Goal: Task Accomplishment & Management: Complete application form

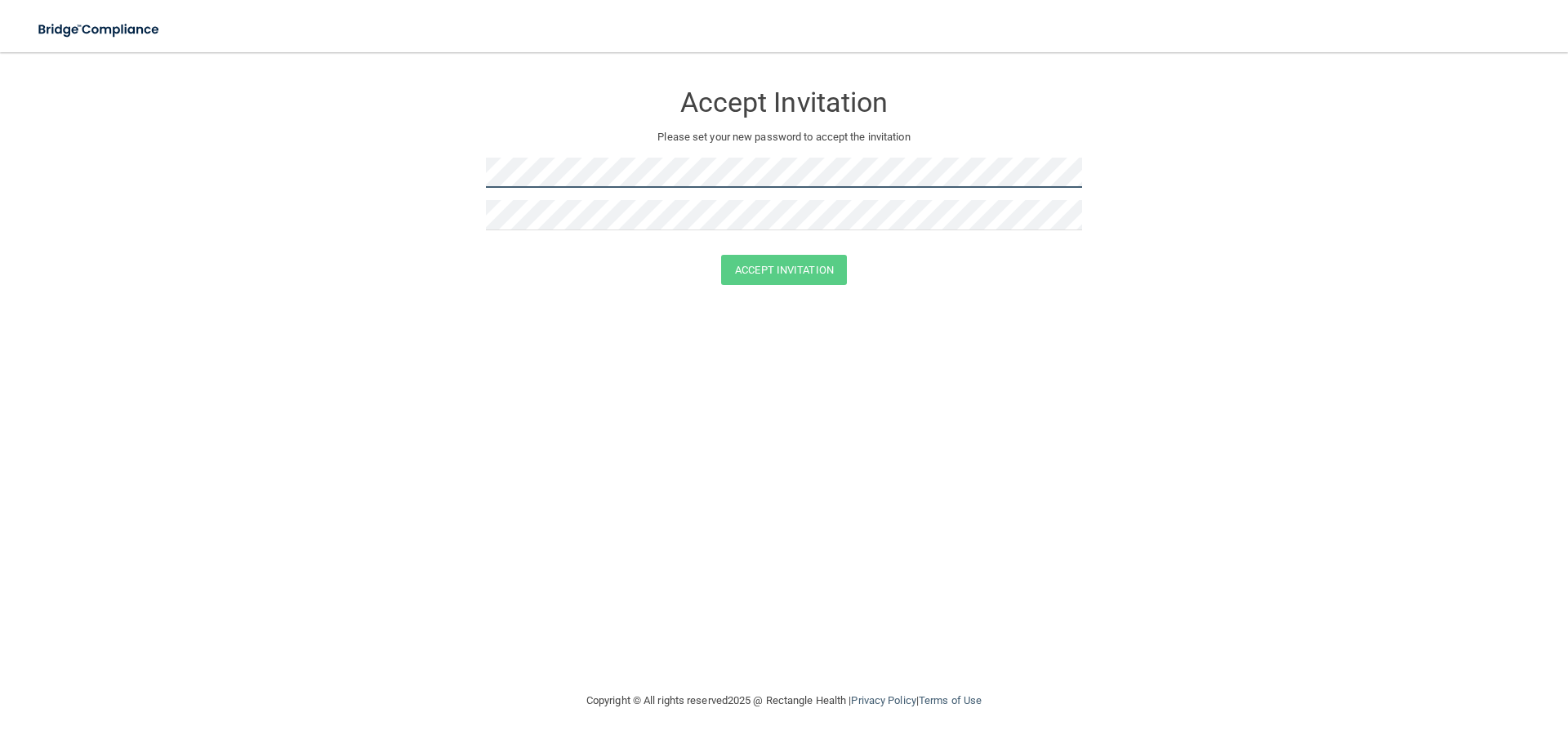
click at [394, 181] on form "Accept Invitation Please set your new password to accept the invitation Accept …" at bounding box center [784, 186] width 1503 height 236
click at [789, 278] on button "Accept Invitation" at bounding box center [784, 269] width 126 height 30
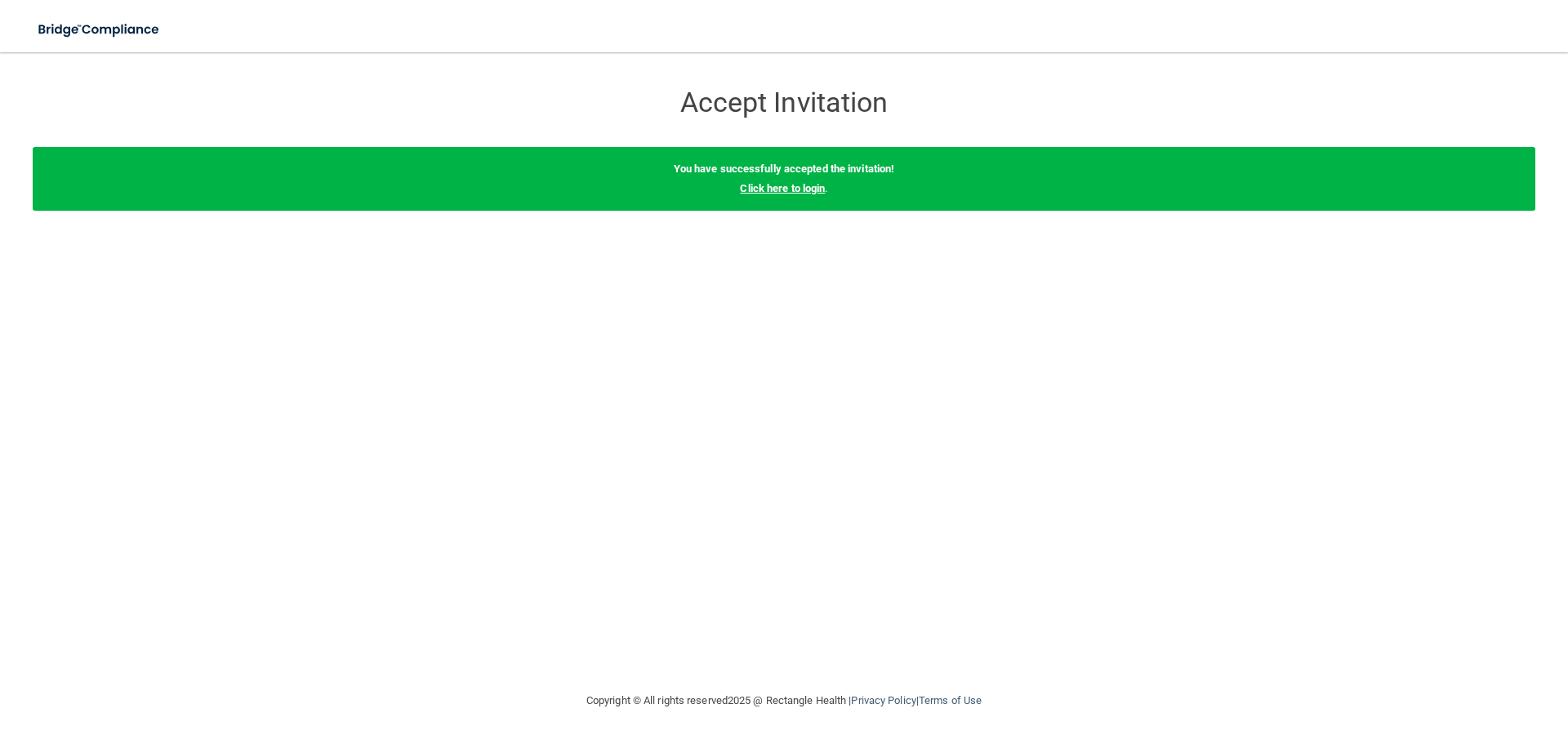
click at [815, 187] on link "Click here to login" at bounding box center [782, 188] width 85 height 13
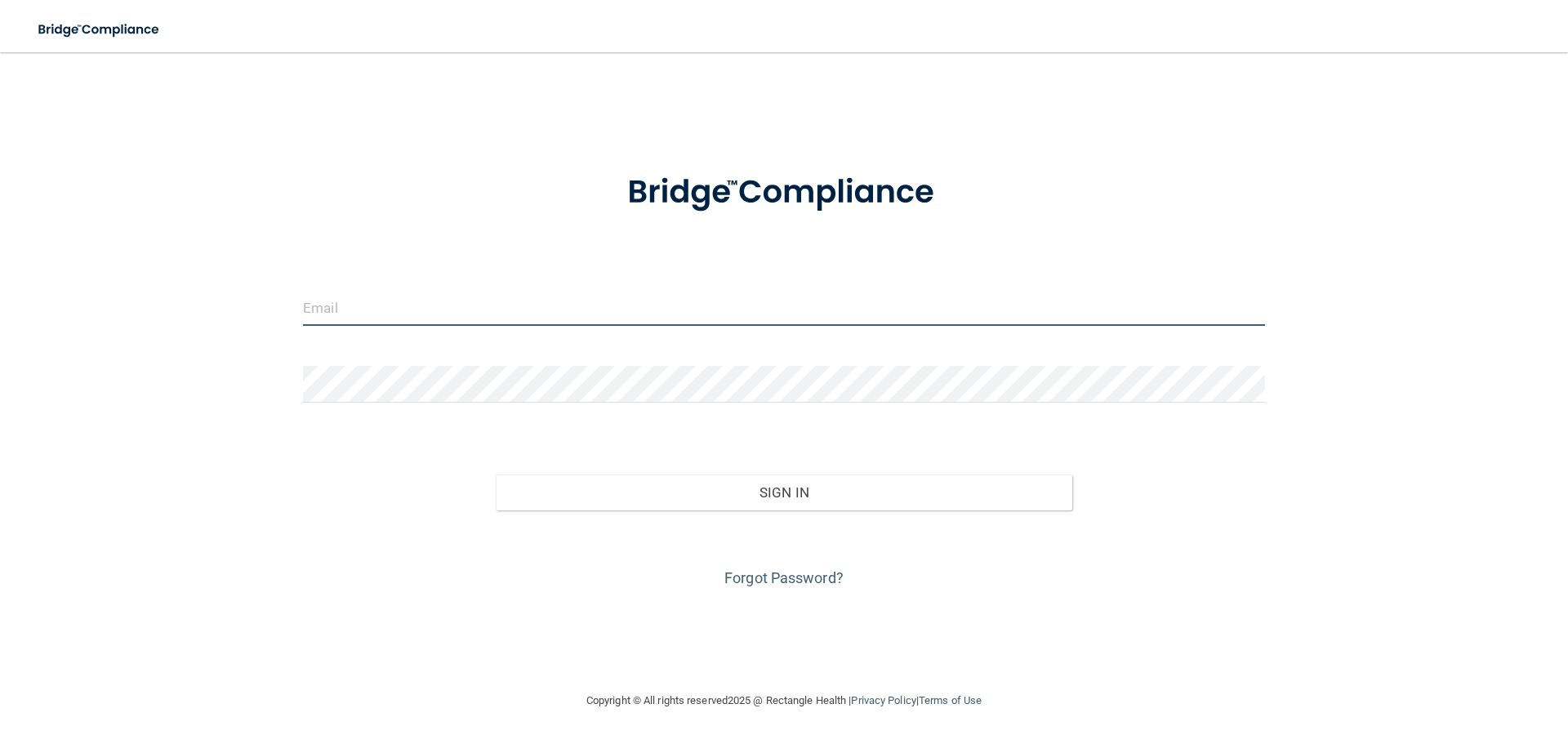
type input "sunrisedental8352@gmail.com"
click at [467, 322] on input "sunrisedental8352@gmail.com" at bounding box center [784, 308] width 962 height 37
drag, startPoint x: 556, startPoint y: 317, endPoint x: 26, endPoint y: 328, distance: 530.1
click at [45, 328] on div "sunrisedental8352@gmail.com Invalid email/password. You don't have permission t…" at bounding box center [784, 371] width 1503 height 606
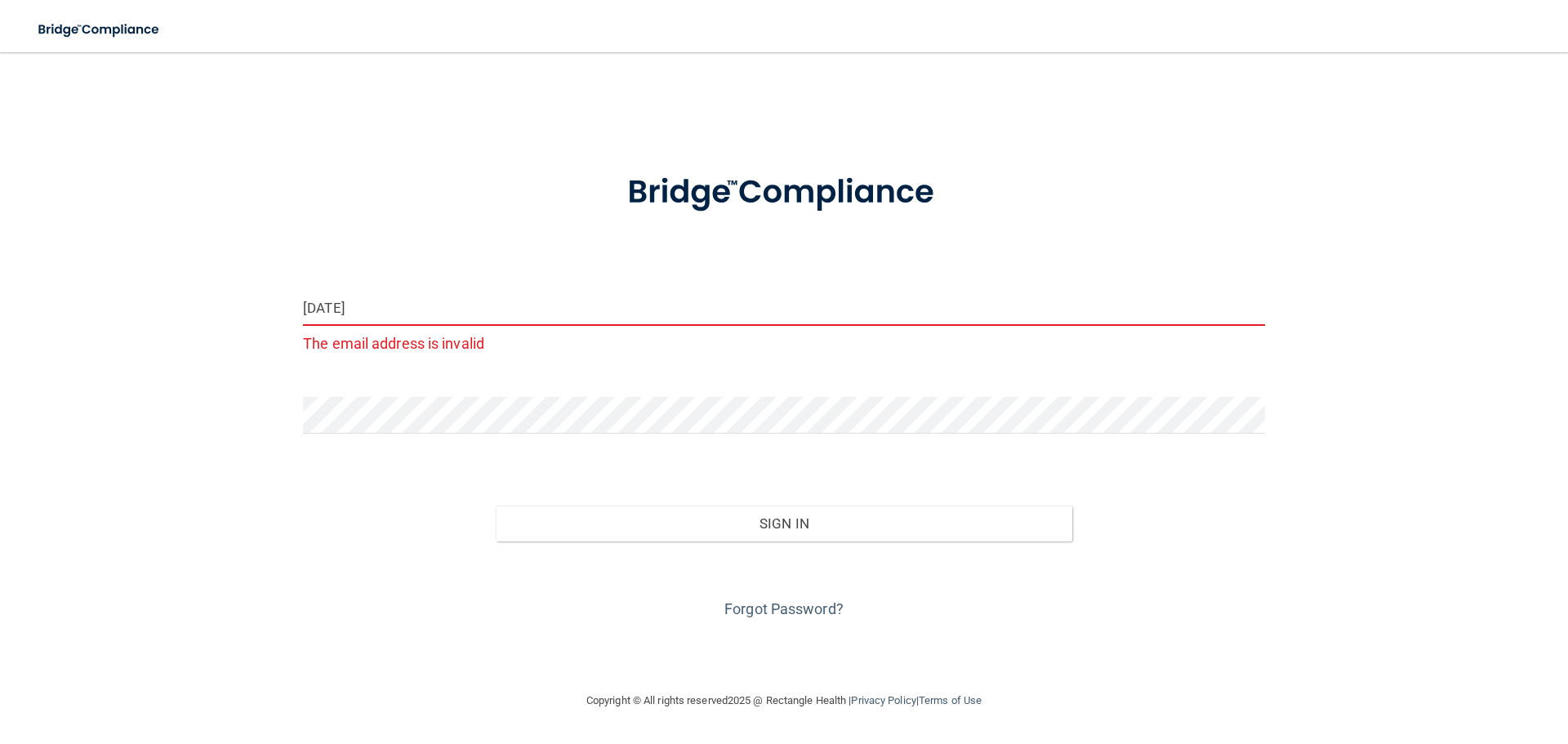
type input "[EMAIL_ADDRESS][DOMAIN_NAME]"
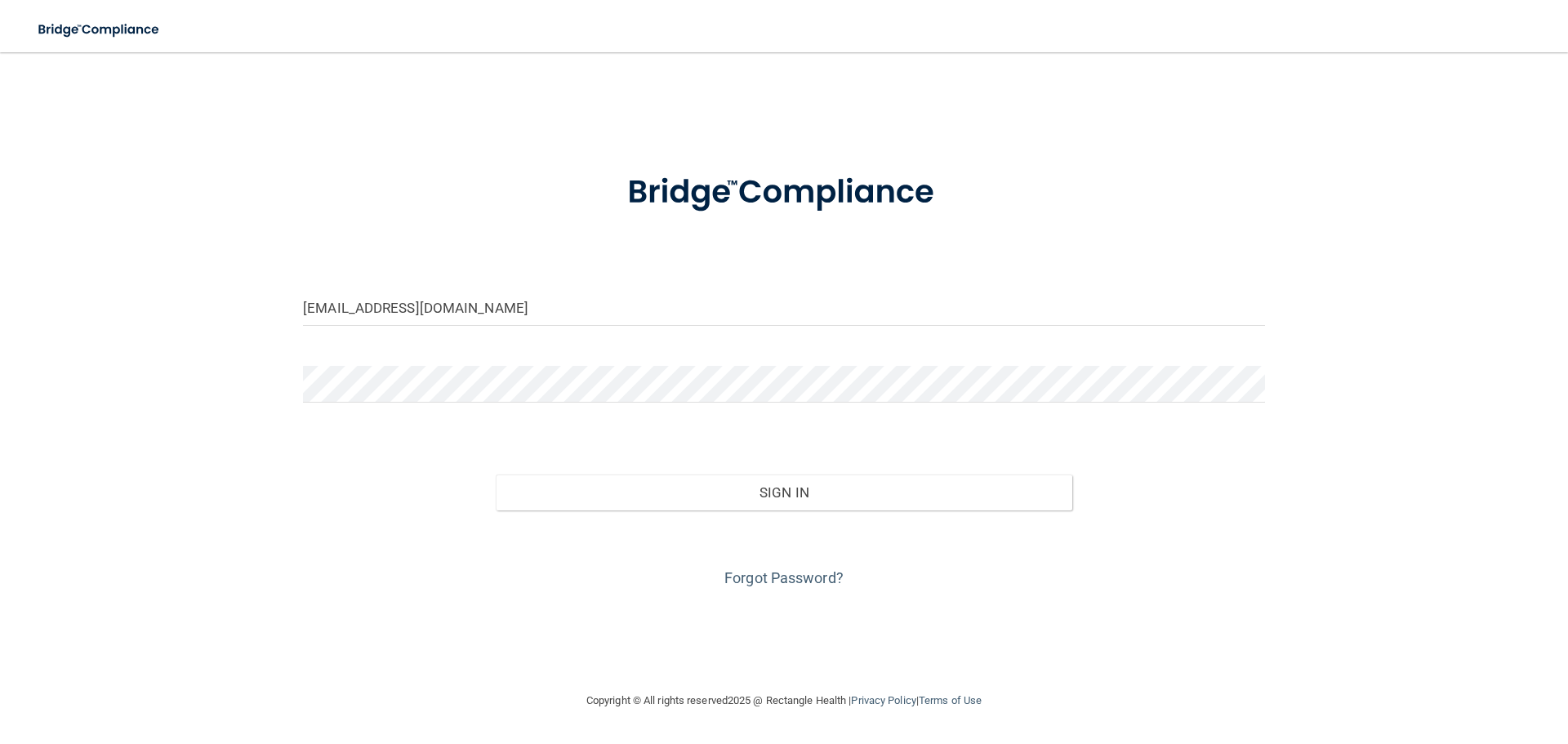
click at [445, 408] on div at bounding box center [784, 391] width 986 height 49
click at [271, 395] on div "natalia.rodriguez0613@gmail.com Invalid email/password. You don't have permissi…" at bounding box center [784, 371] width 1503 height 606
click at [496, 475] on button "Sign In" at bounding box center [784, 492] width 578 height 36
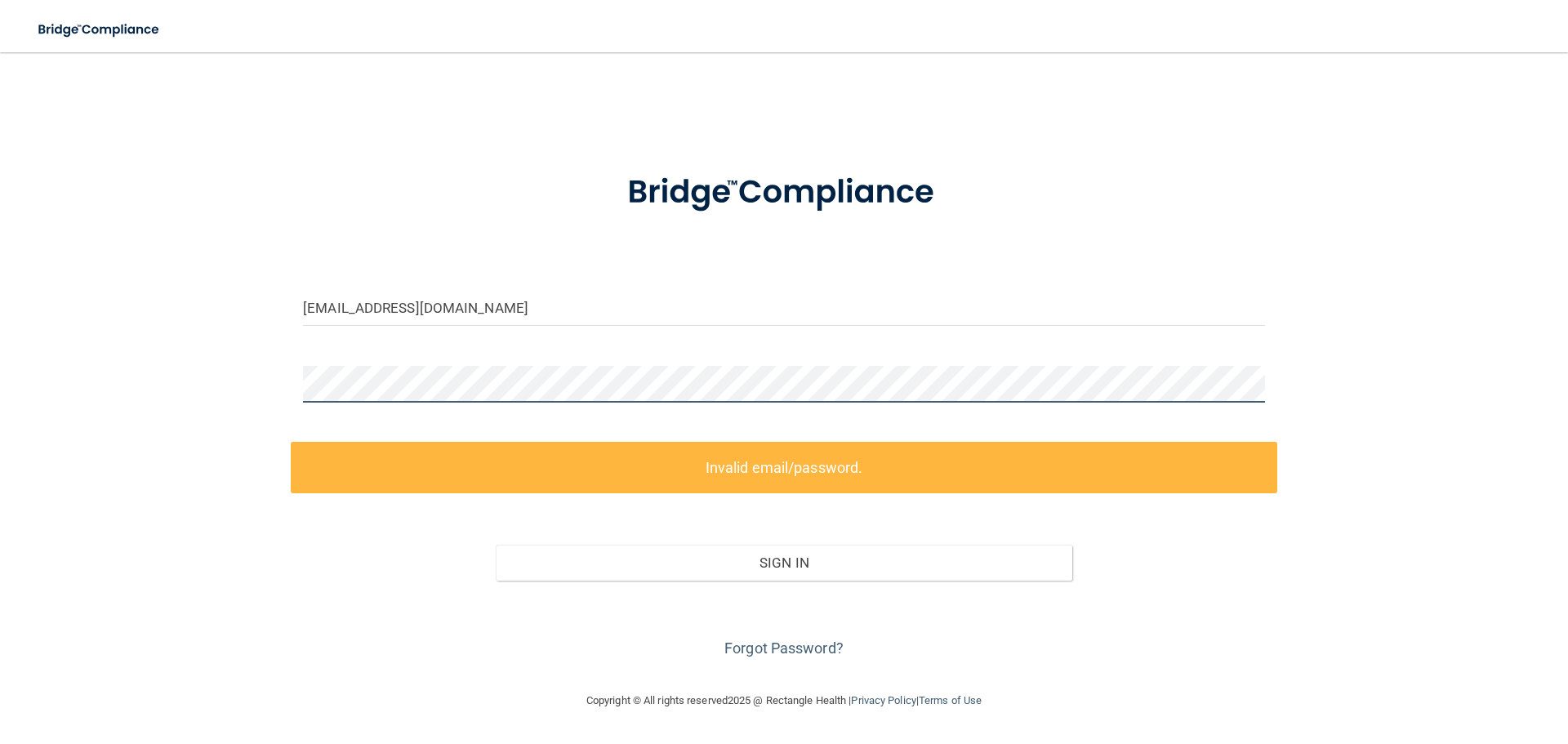
click at [0, 372] on main "natalia.rodriguez0613@gmail.com Invalid email/password. You don't have permissi…" at bounding box center [784, 398] width 1568 height 692
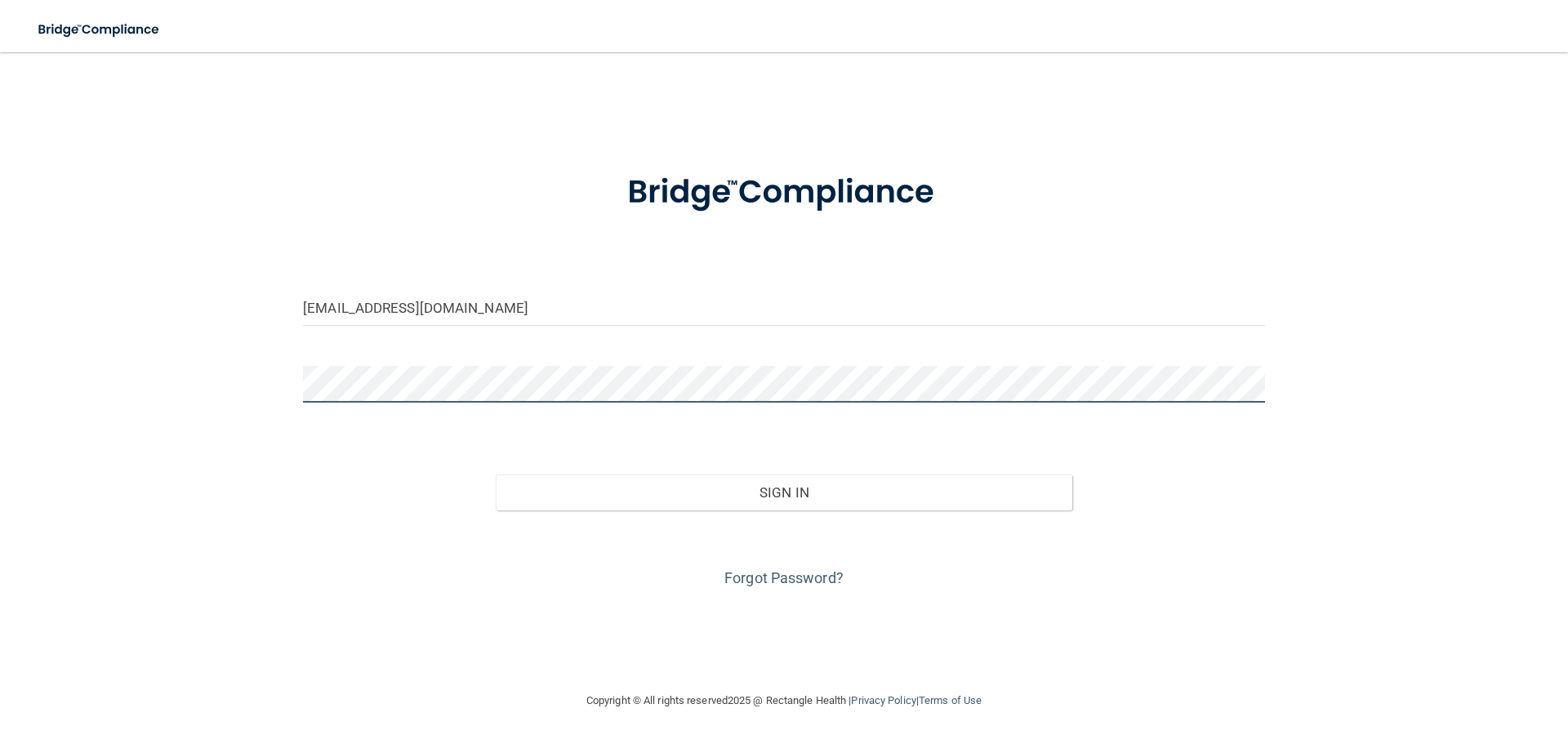
click at [496, 475] on button "Sign In" at bounding box center [784, 492] width 578 height 36
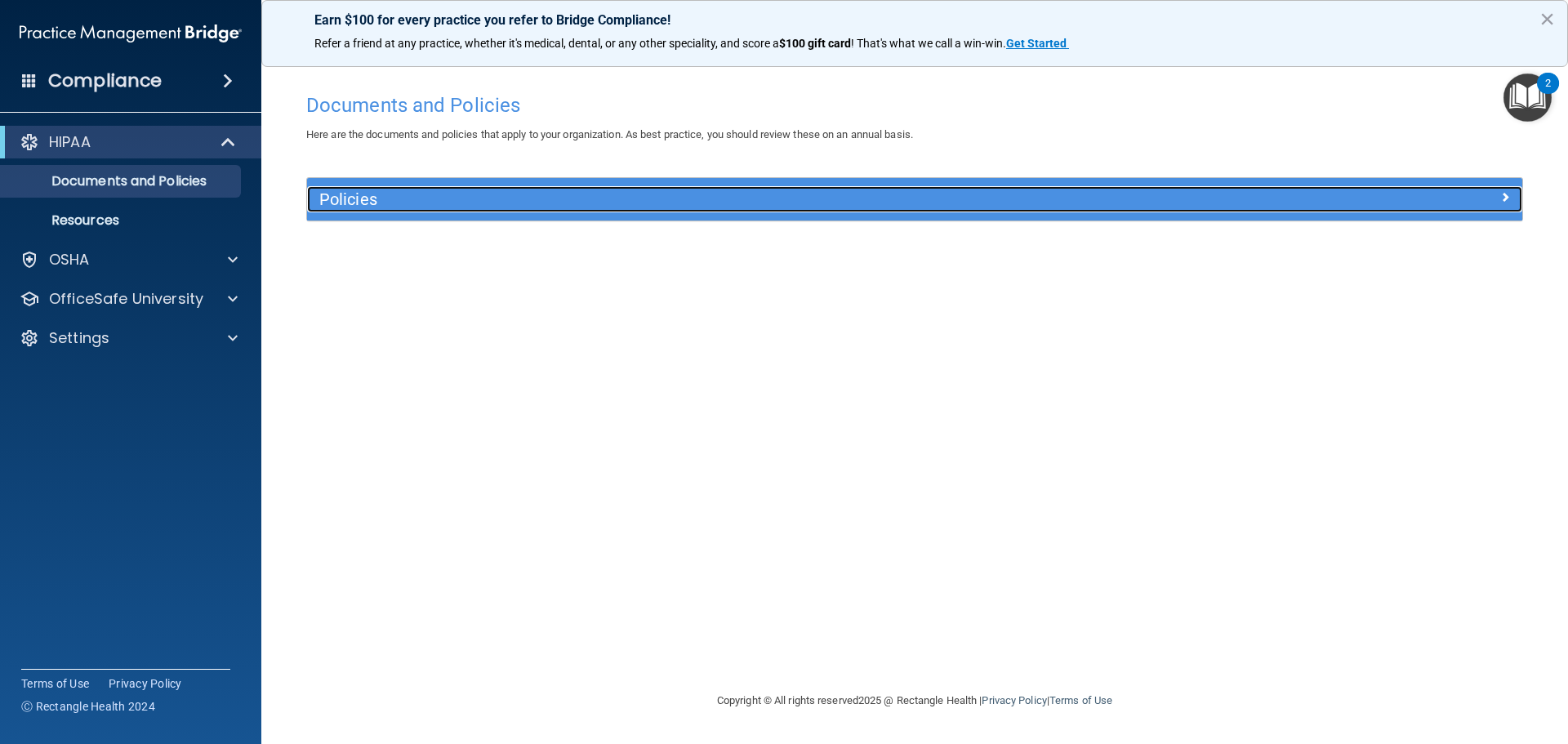
click at [1495, 195] on div at bounding box center [1369, 196] width 303 height 20
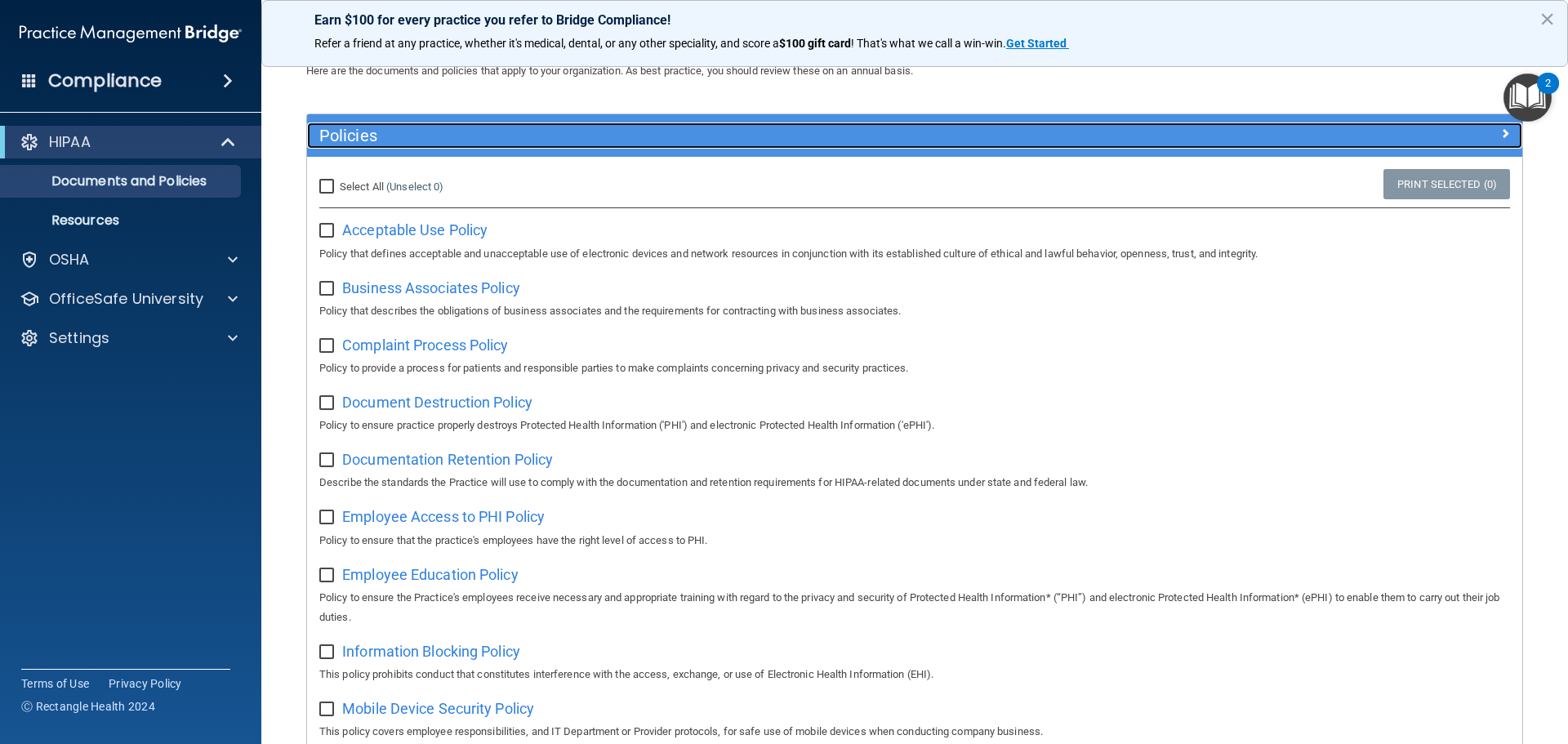
scroll to position [61, 0]
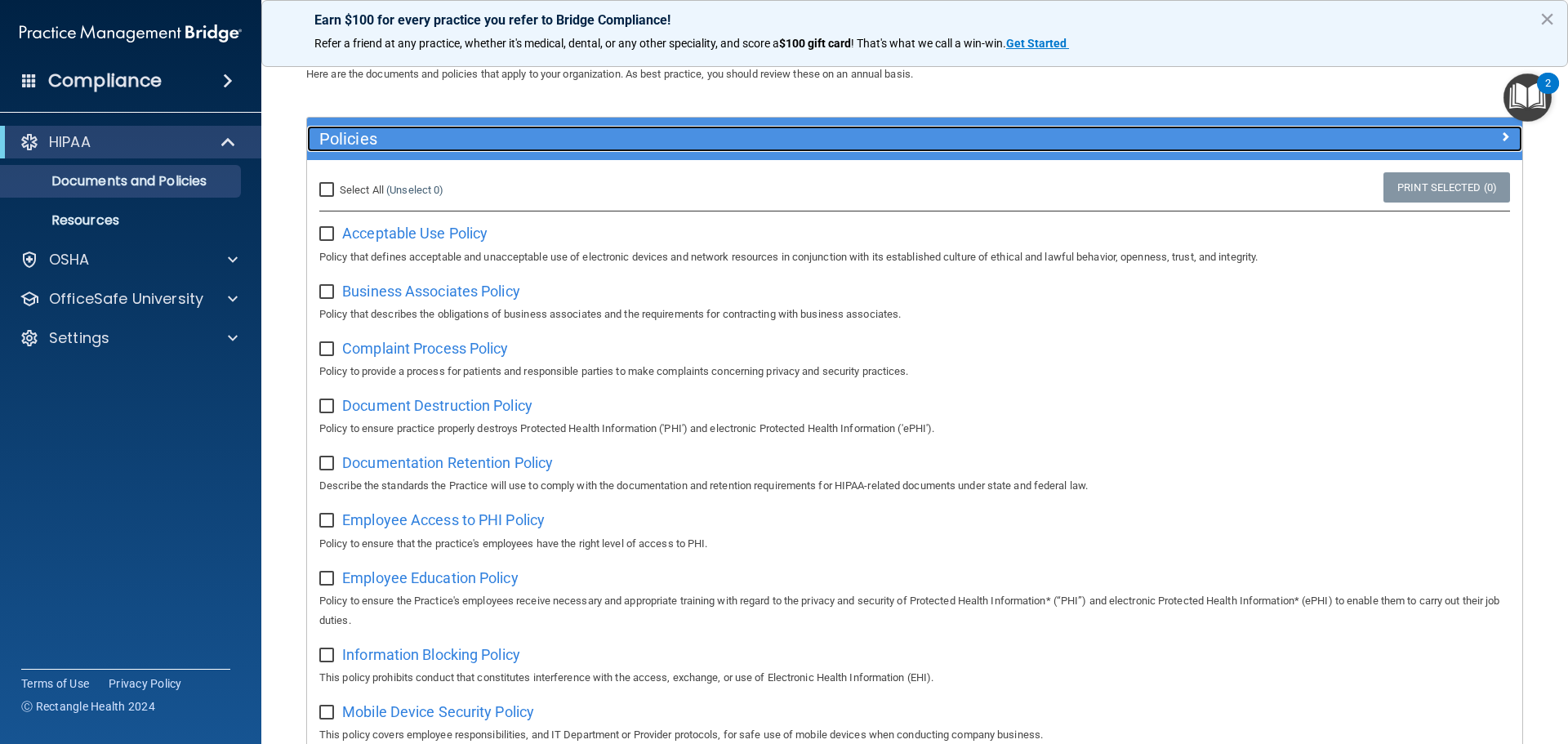
click at [1500, 135] on span at bounding box center [1505, 137] width 10 height 20
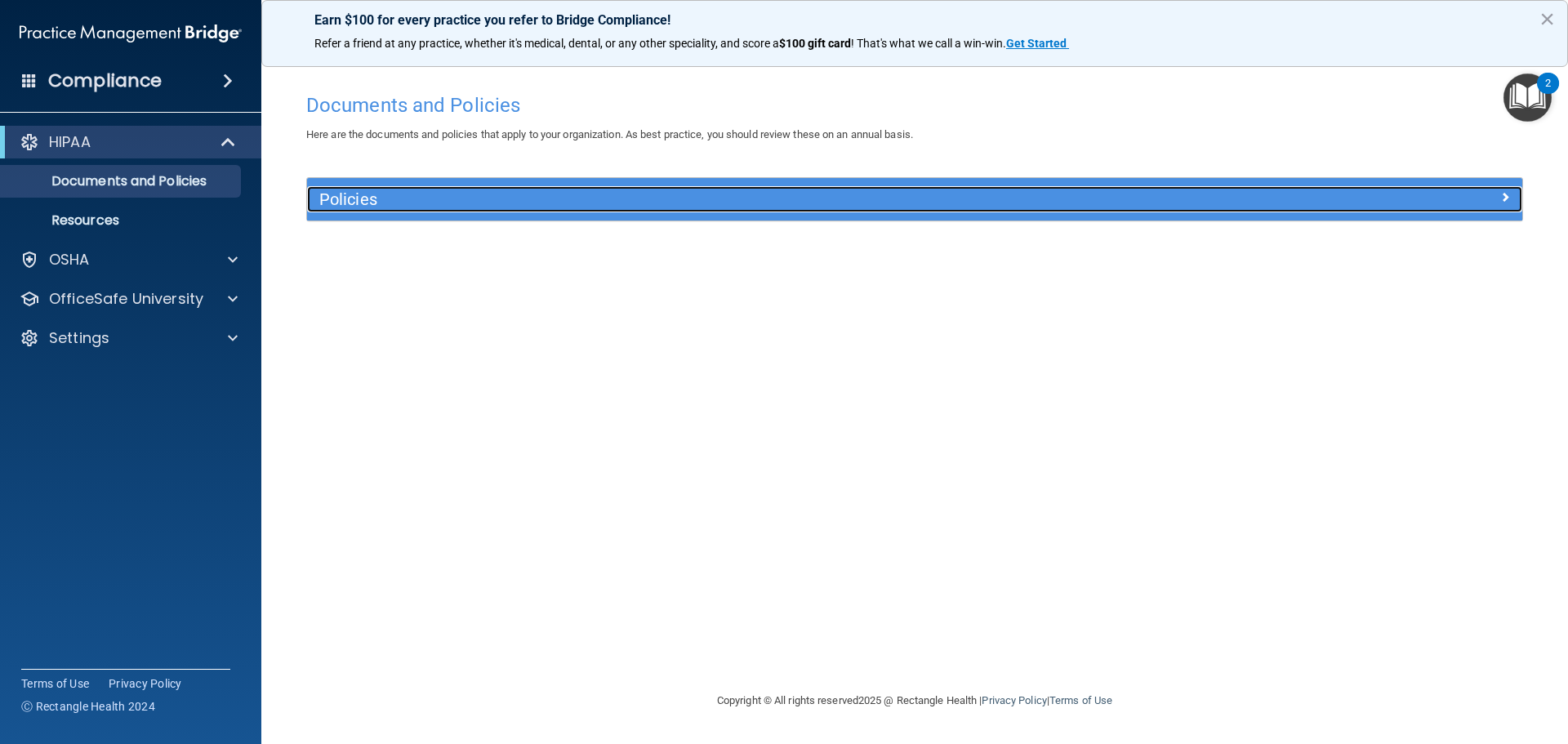
scroll to position [0, 0]
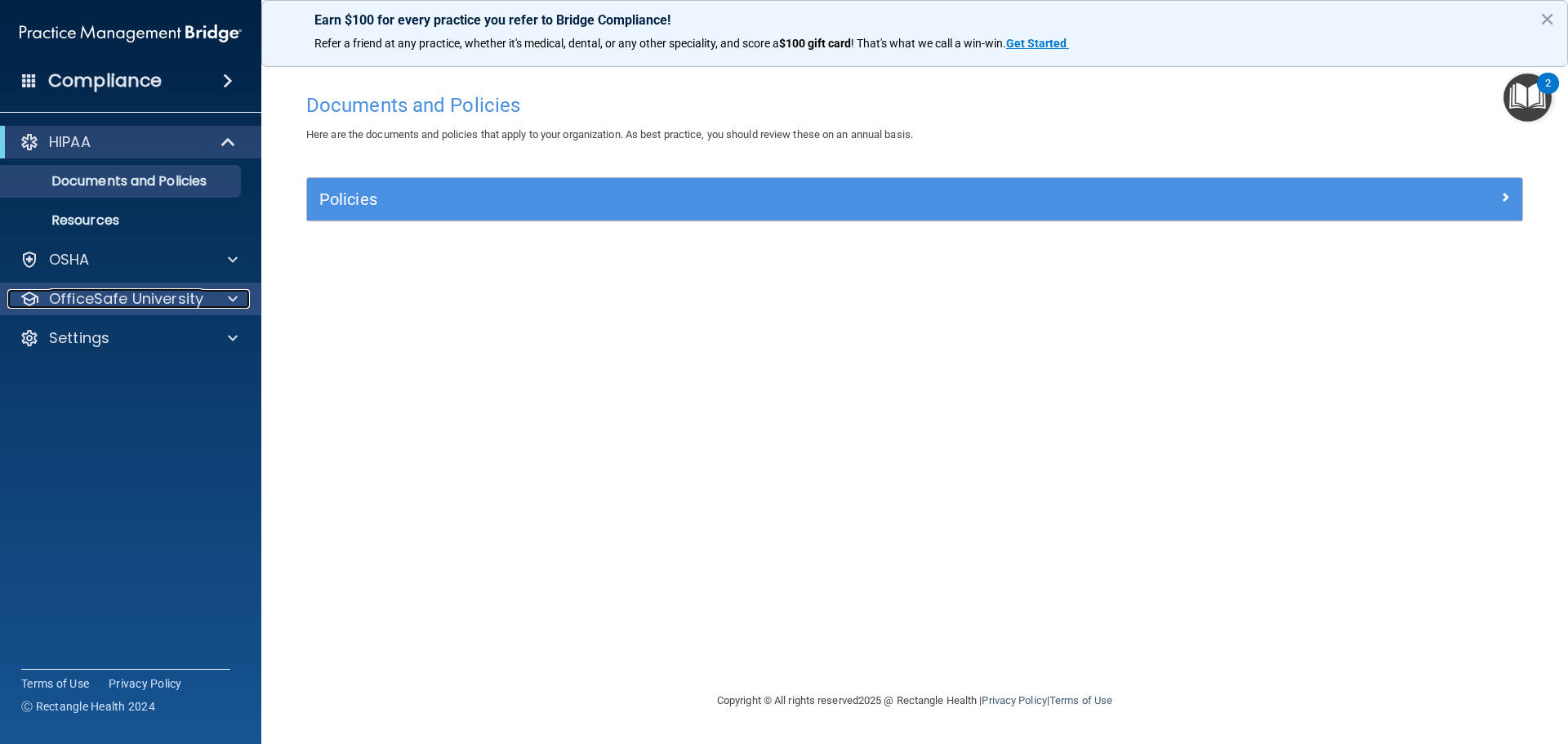
click at [89, 300] on p "OfficeSafe University" at bounding box center [126, 299] width 154 height 20
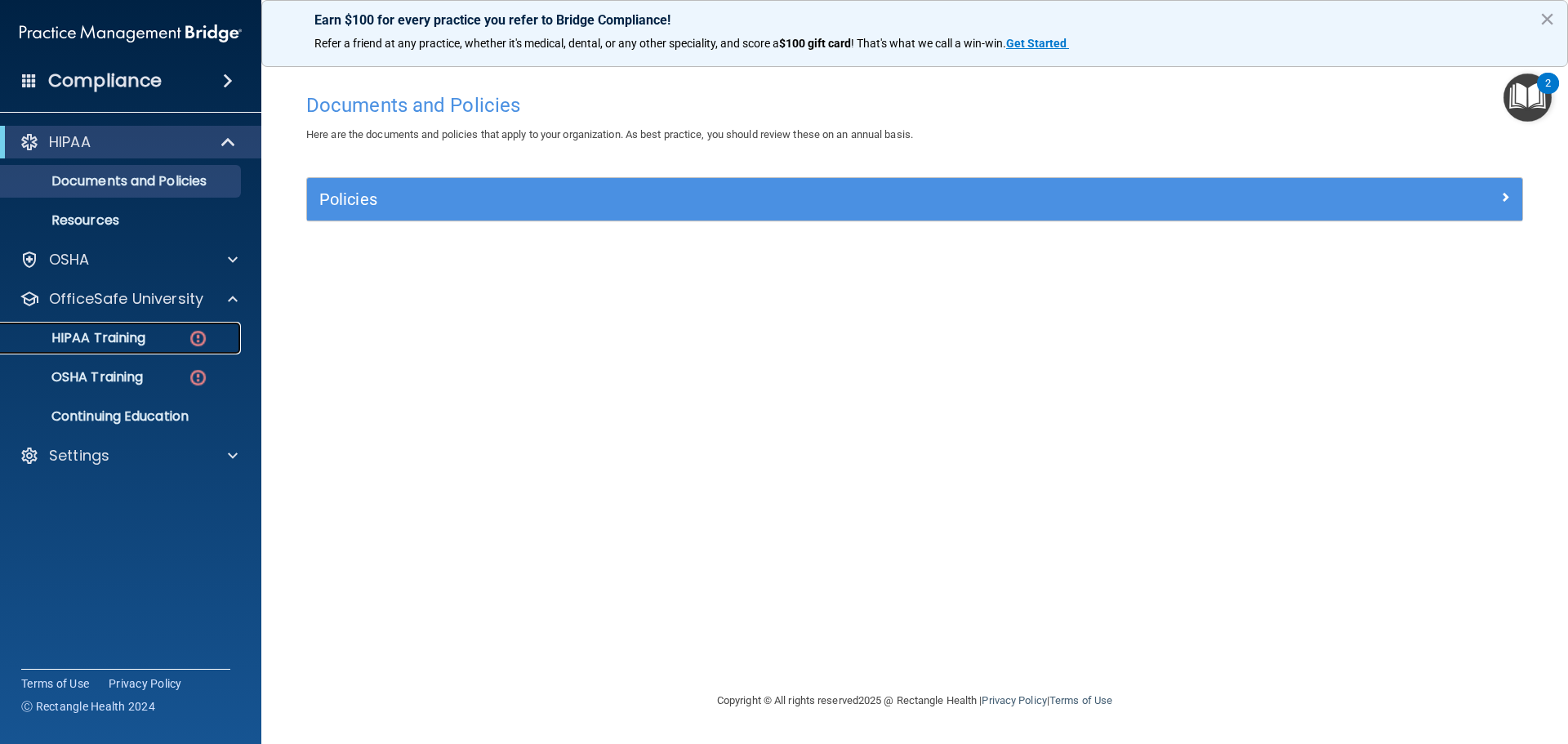
click at [122, 338] on p "HIPAA Training" at bounding box center [78, 338] width 135 height 17
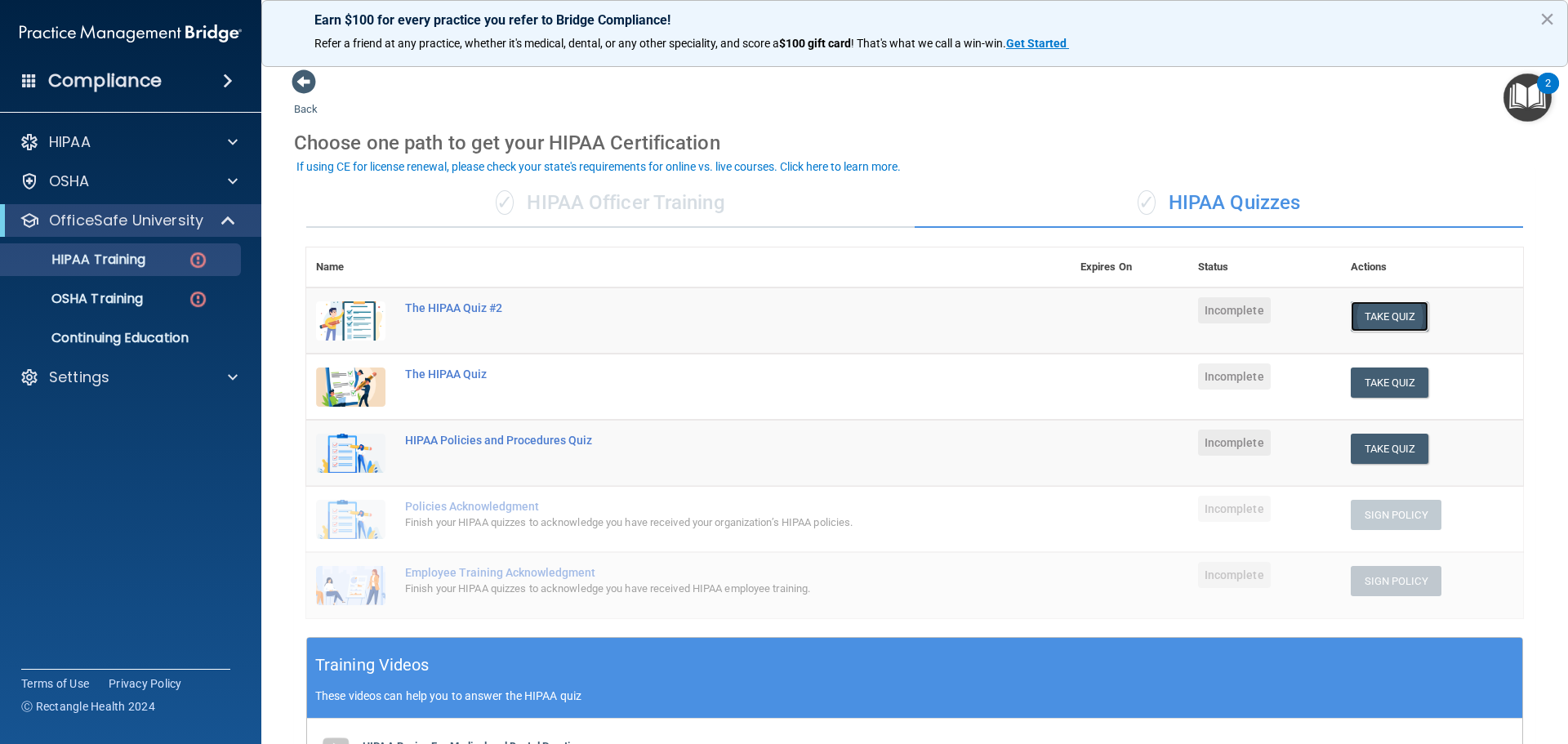
click at [1389, 304] on button "Take Quiz" at bounding box center [1389, 316] width 78 height 30
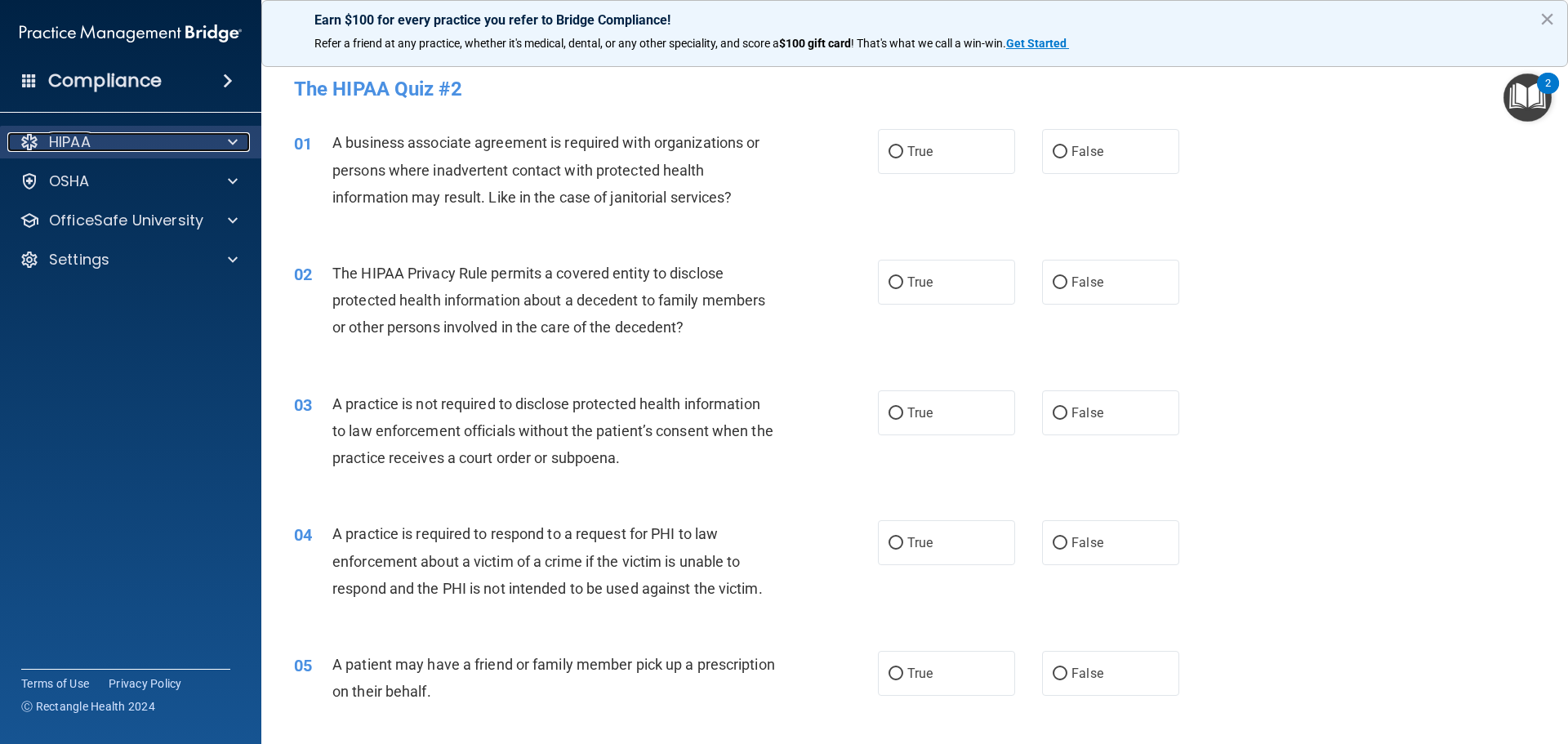
click at [133, 134] on div "HIPAA" at bounding box center [109, 143] width 203 height 20
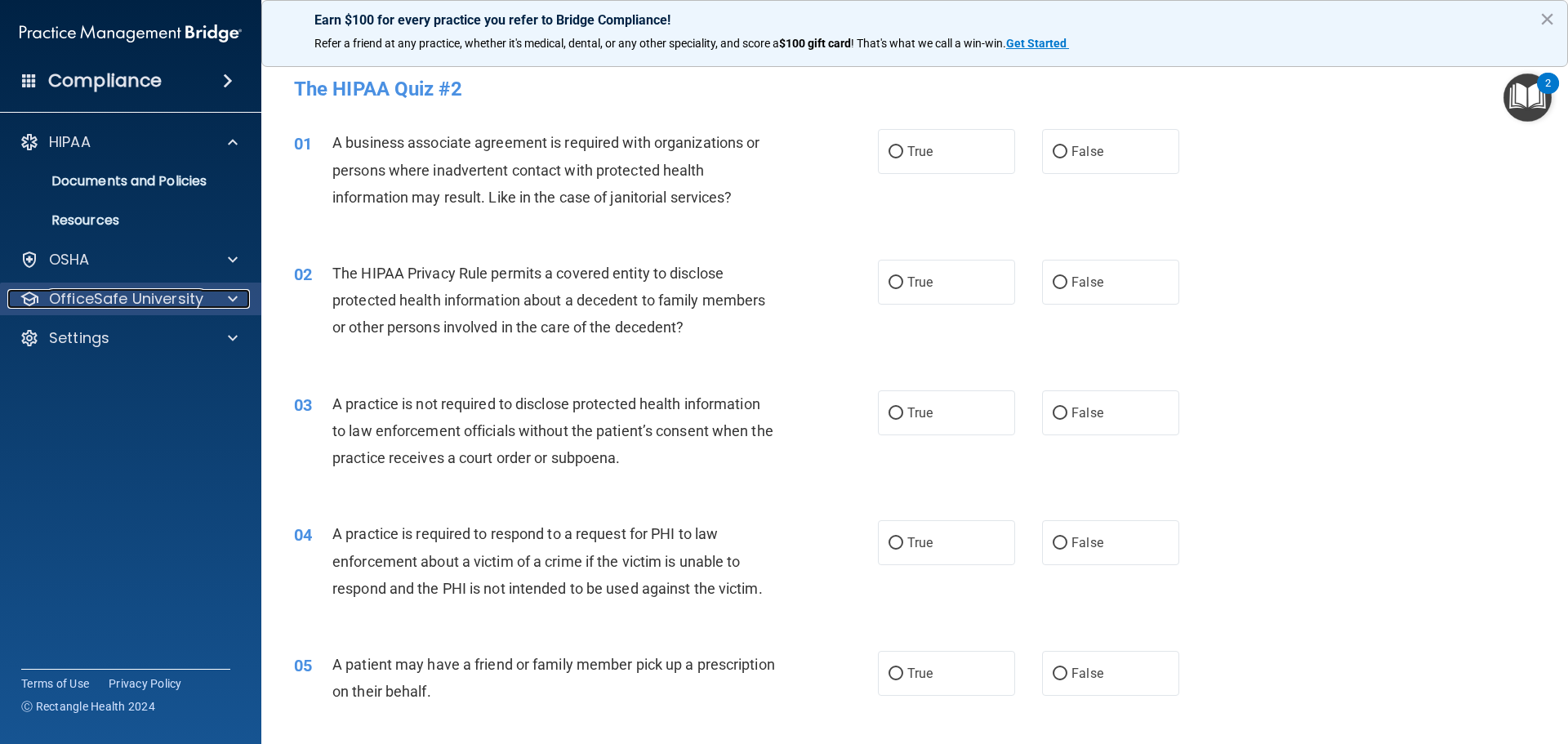
click at [133, 304] on p "OfficeSafe University" at bounding box center [126, 299] width 154 height 20
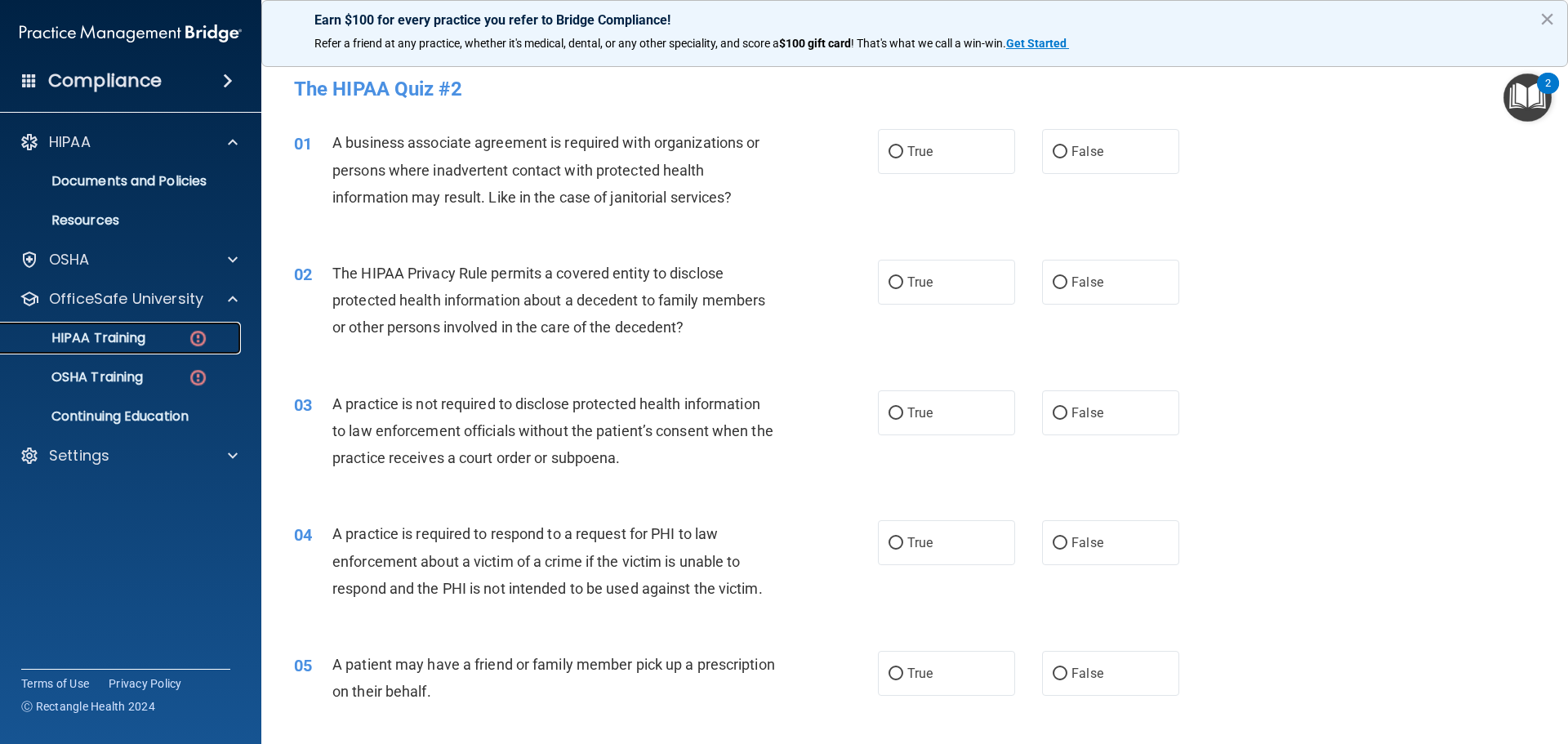
click at [150, 341] on div "HIPAA Training" at bounding box center [122, 338] width 222 height 17
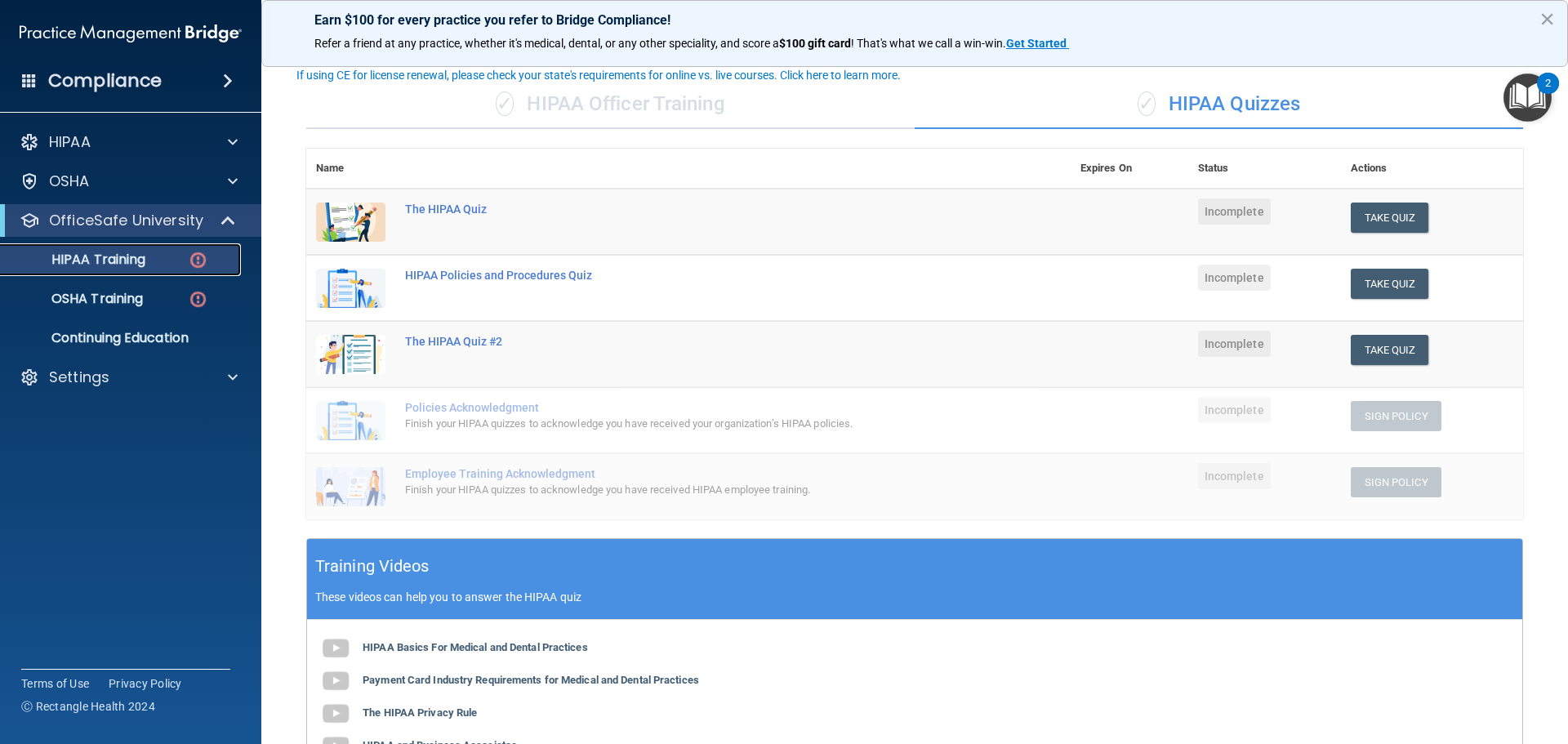
scroll to position [119, 0]
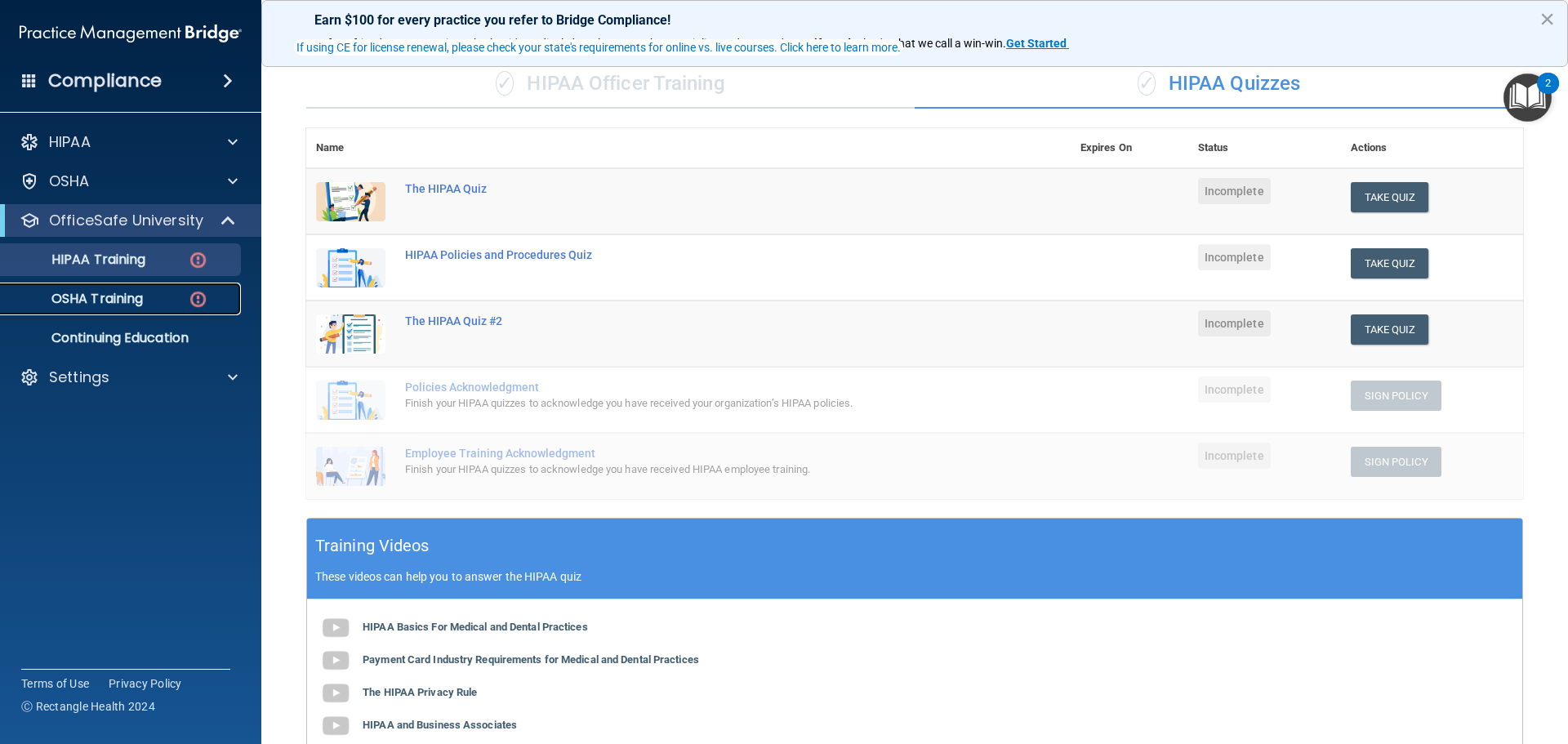
click at [153, 288] on link "OSHA Training" at bounding box center [112, 299] width 258 height 32
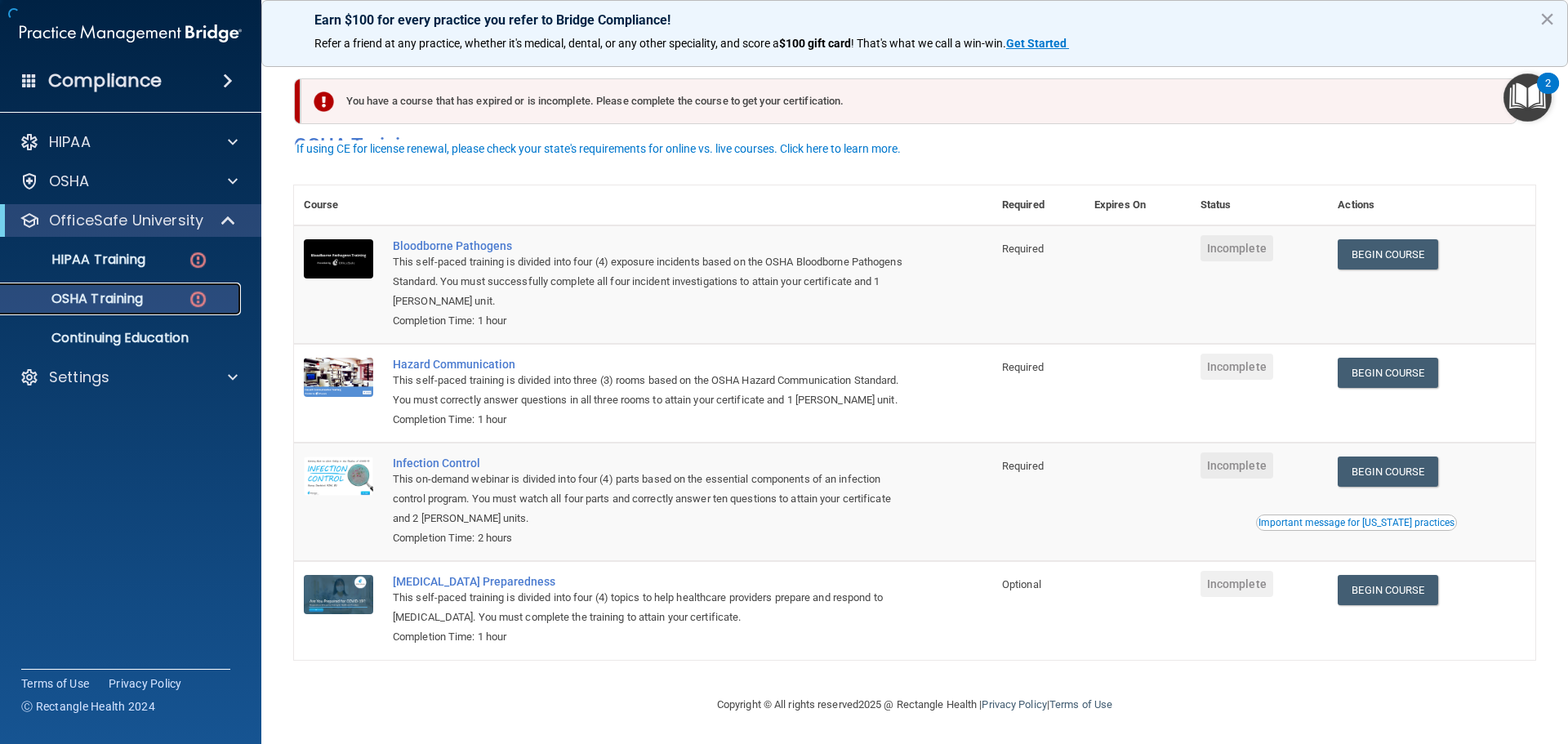
scroll to position [27, 0]
click at [123, 271] on link "HIPAA Training" at bounding box center [112, 259] width 258 height 32
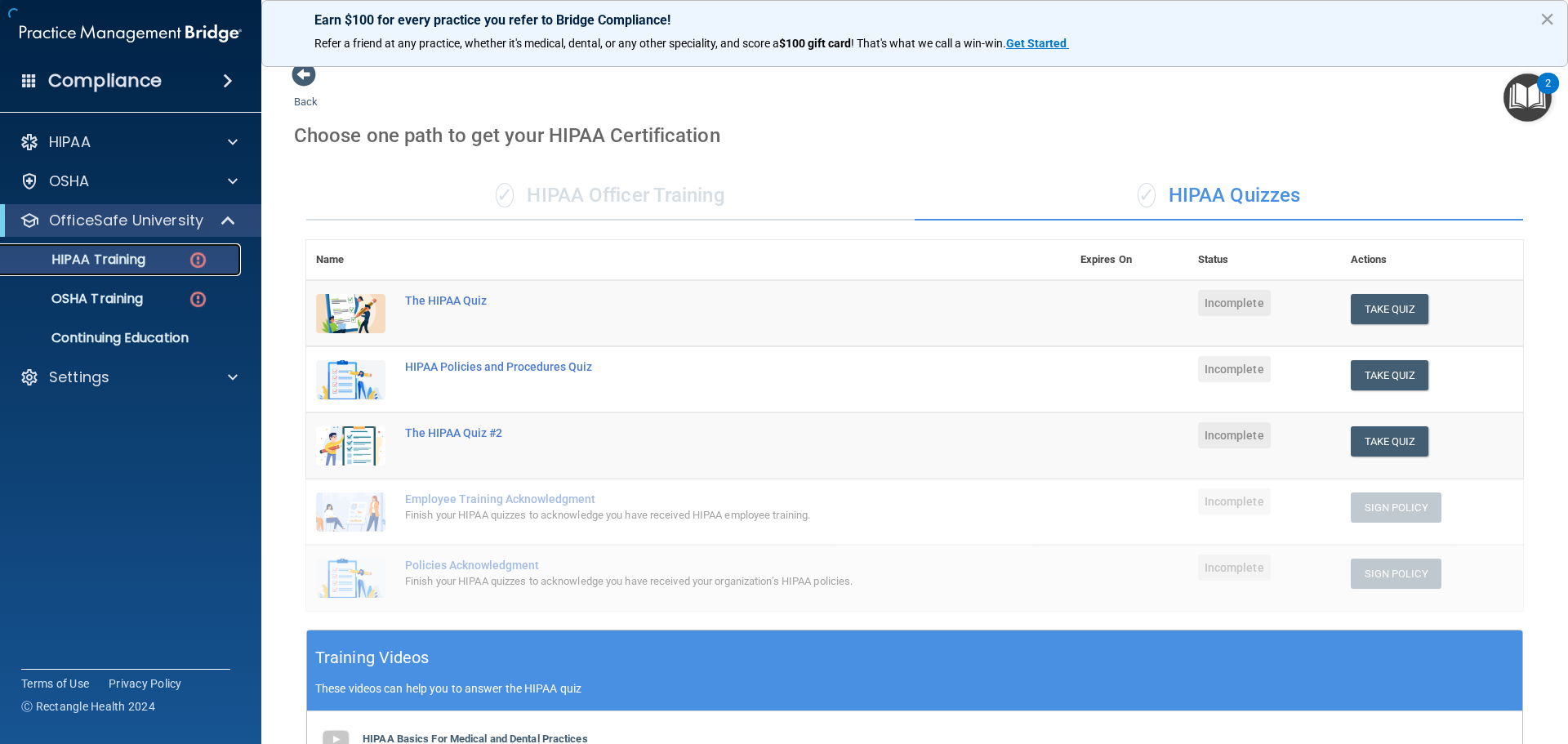
scroll to position [400, 0]
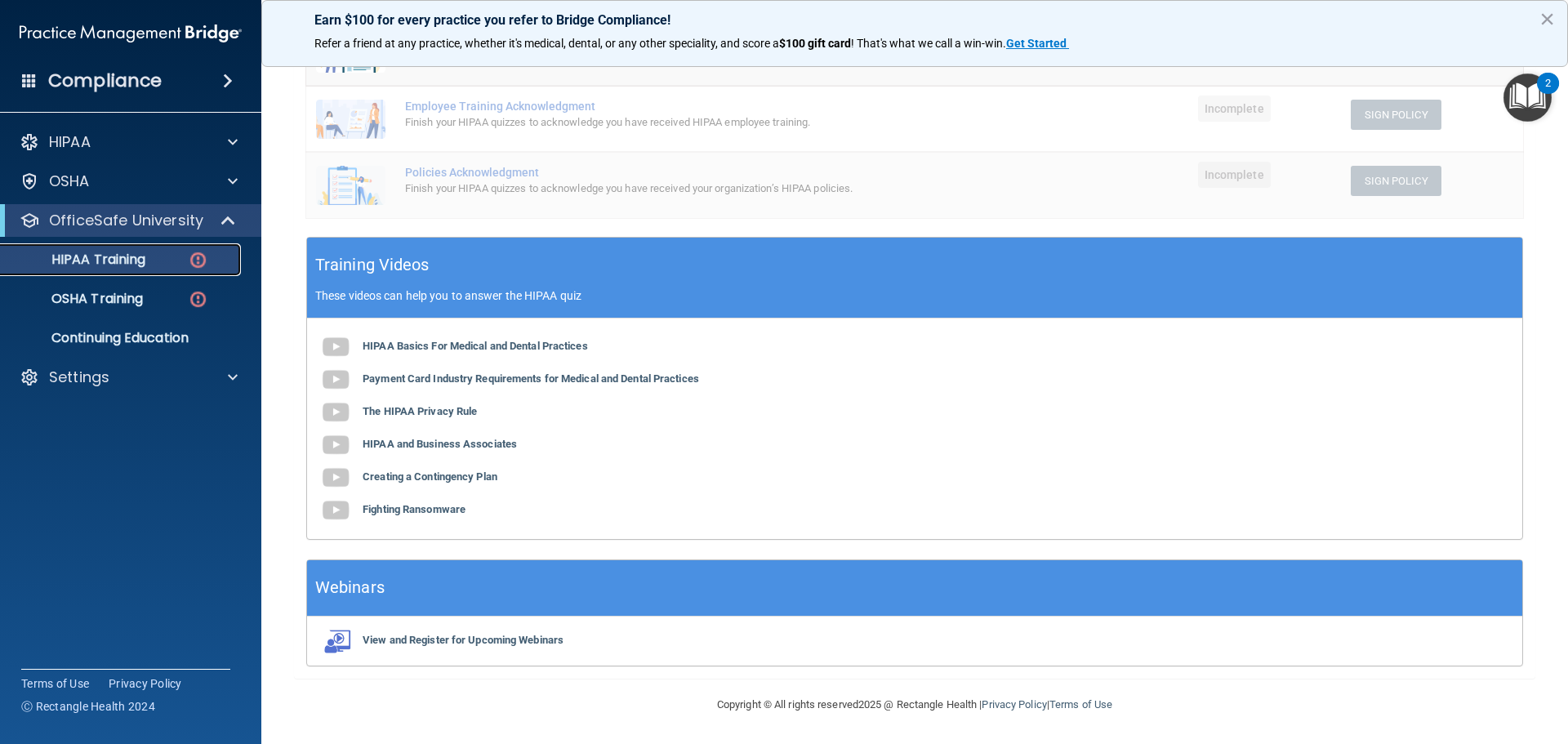
click at [123, 271] on link "HIPAA Training" at bounding box center [112, 259] width 258 height 32
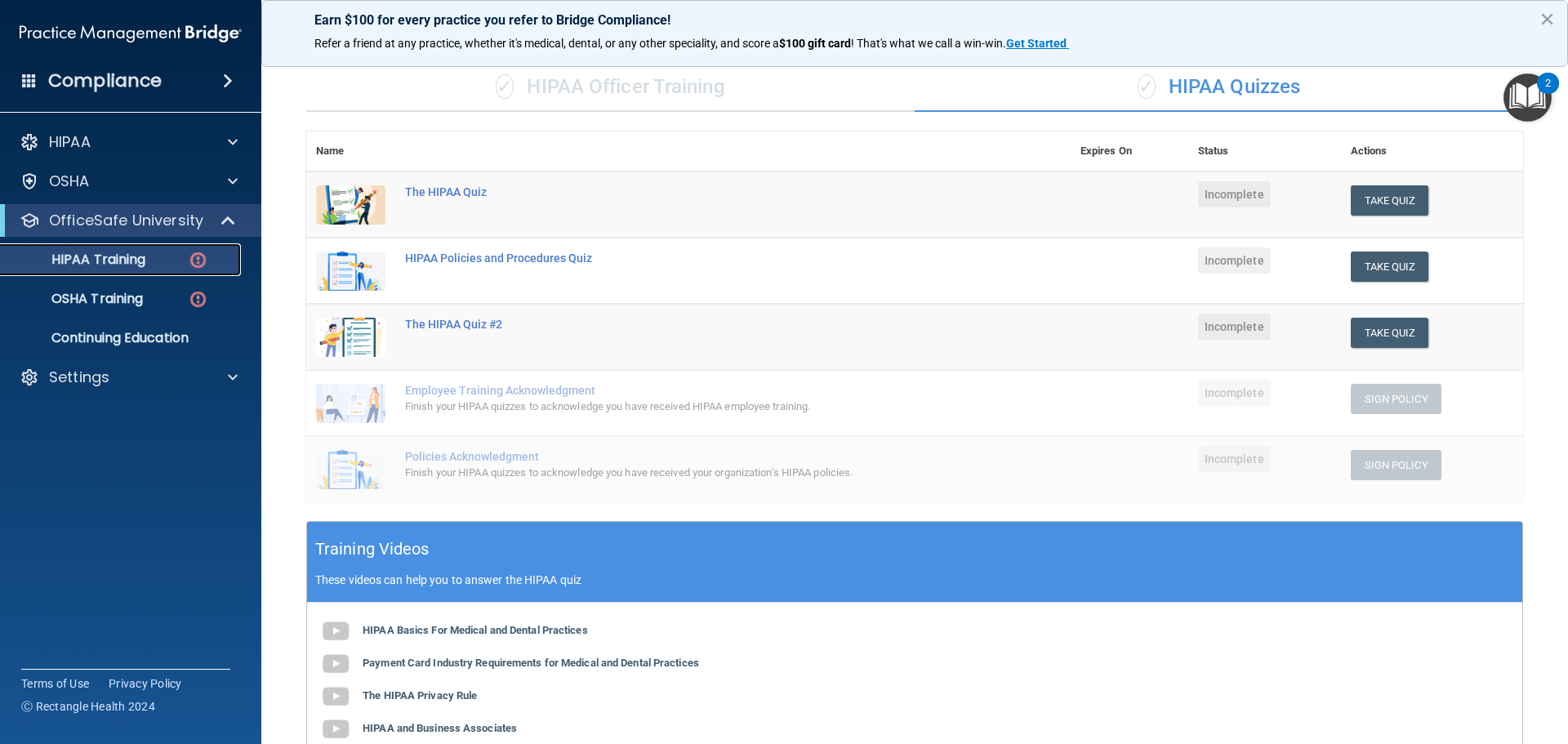
scroll to position [83, 0]
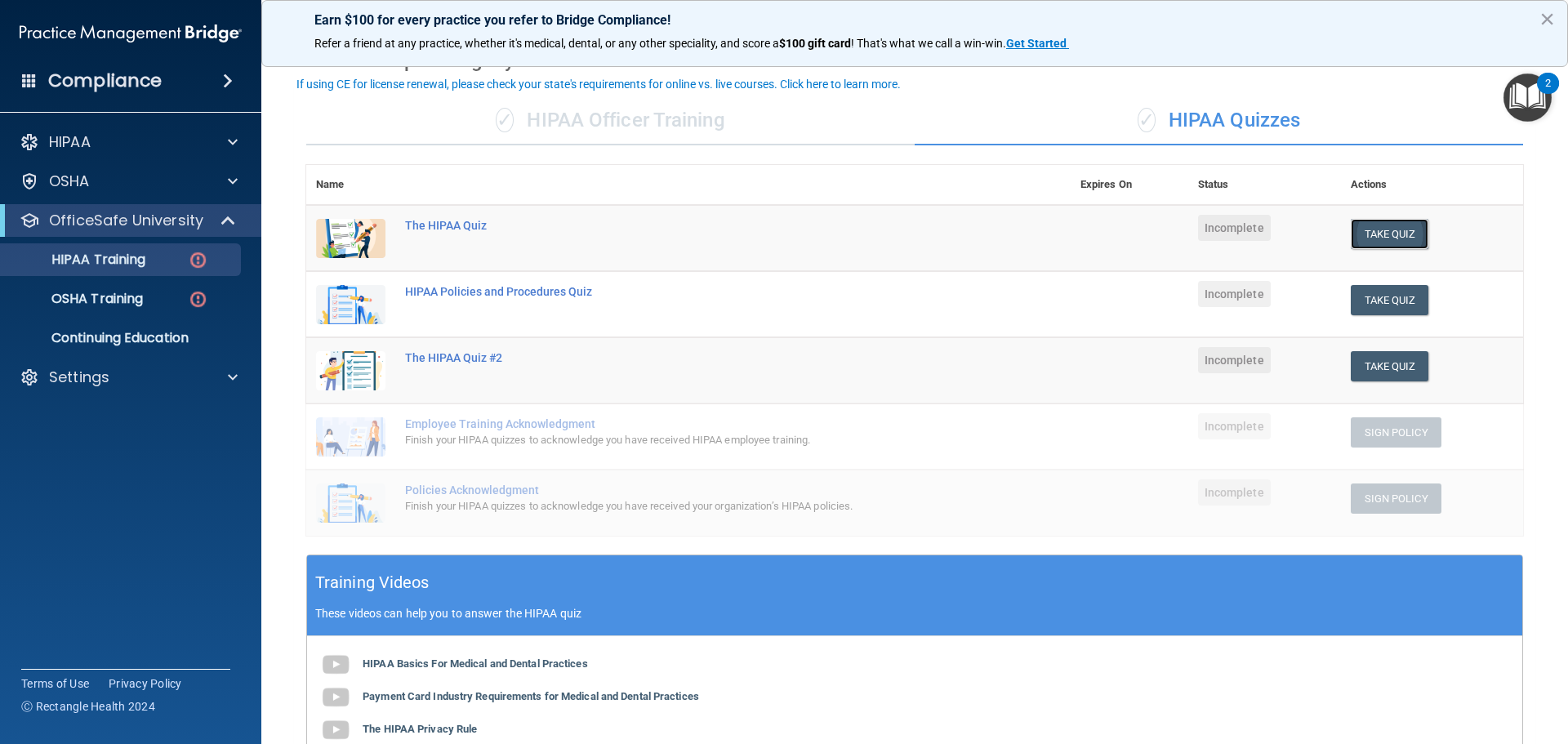
click at [1361, 236] on button "Take Quiz" at bounding box center [1389, 233] width 78 height 30
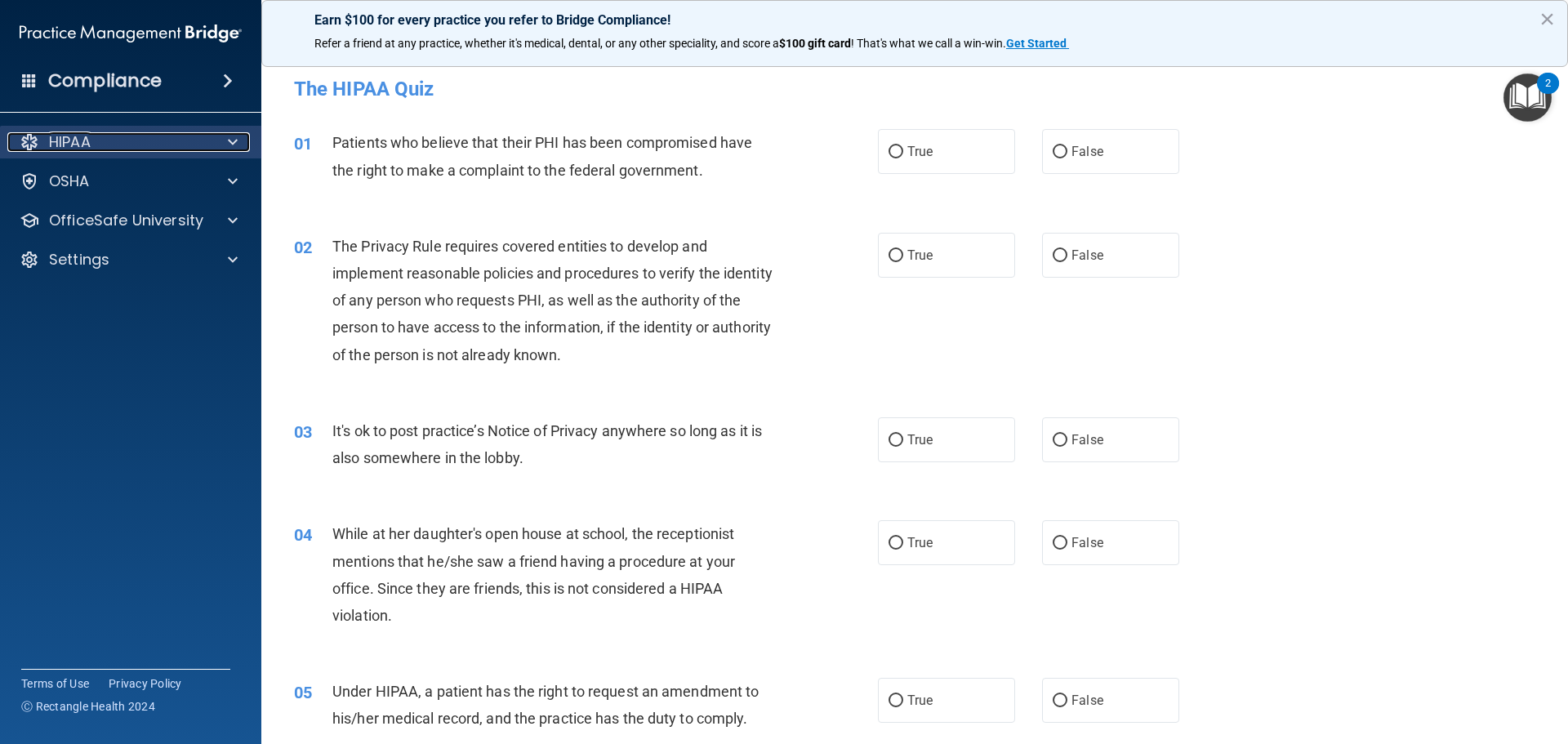
click at [222, 133] on div at bounding box center [230, 143] width 41 height 20
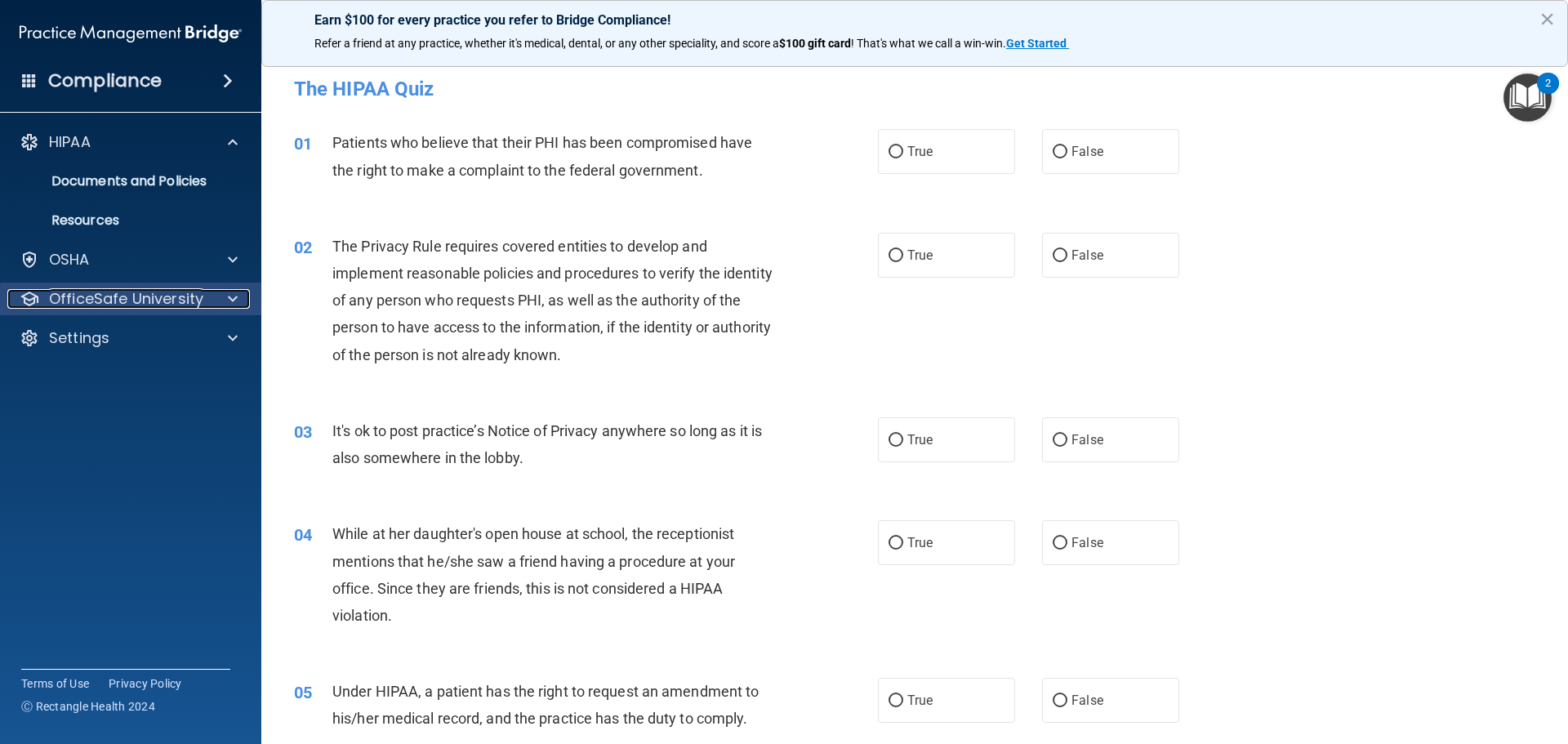
click at [157, 298] on p "OfficeSafe University" at bounding box center [126, 299] width 154 height 20
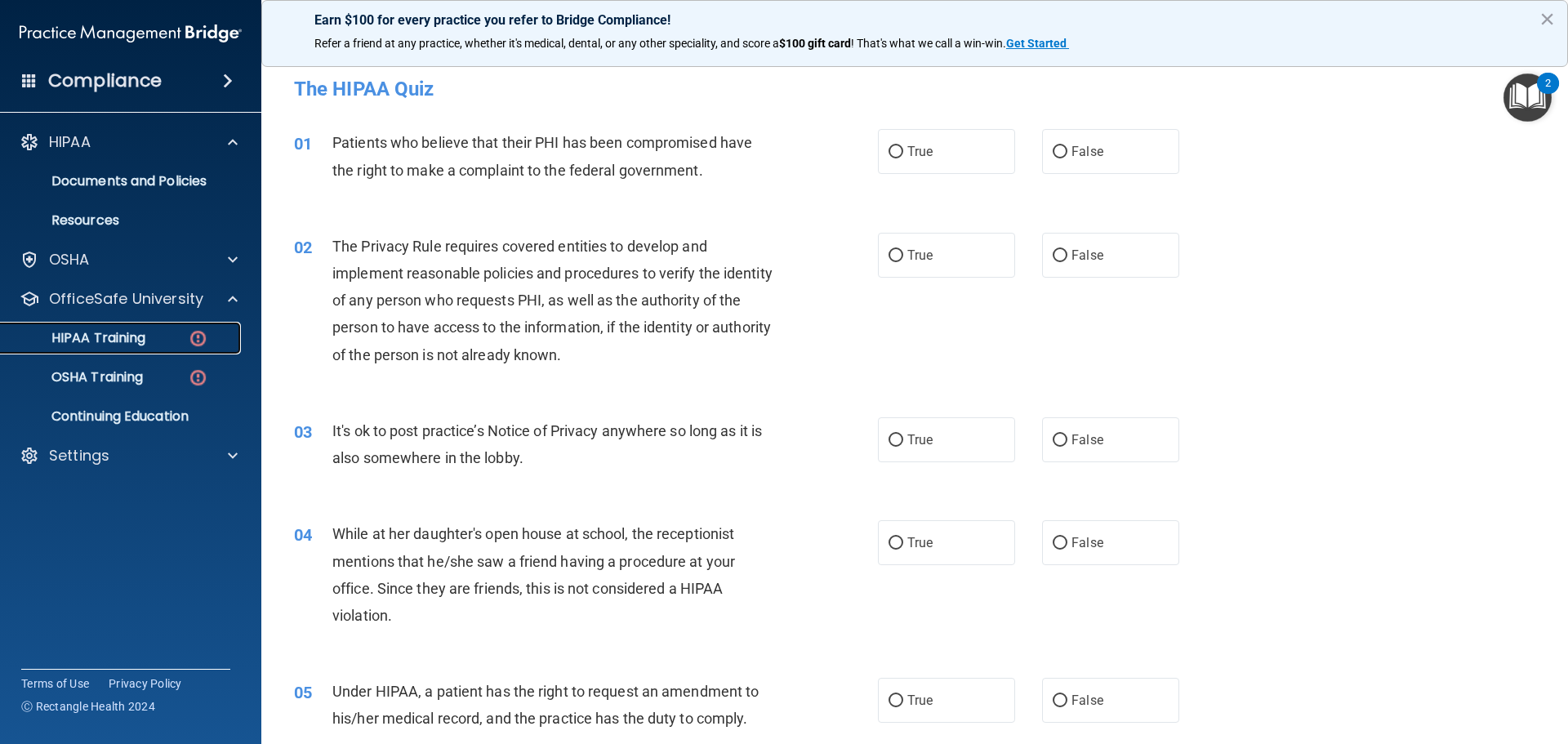
click at [117, 347] on p "HIPAA Training" at bounding box center [78, 338] width 135 height 17
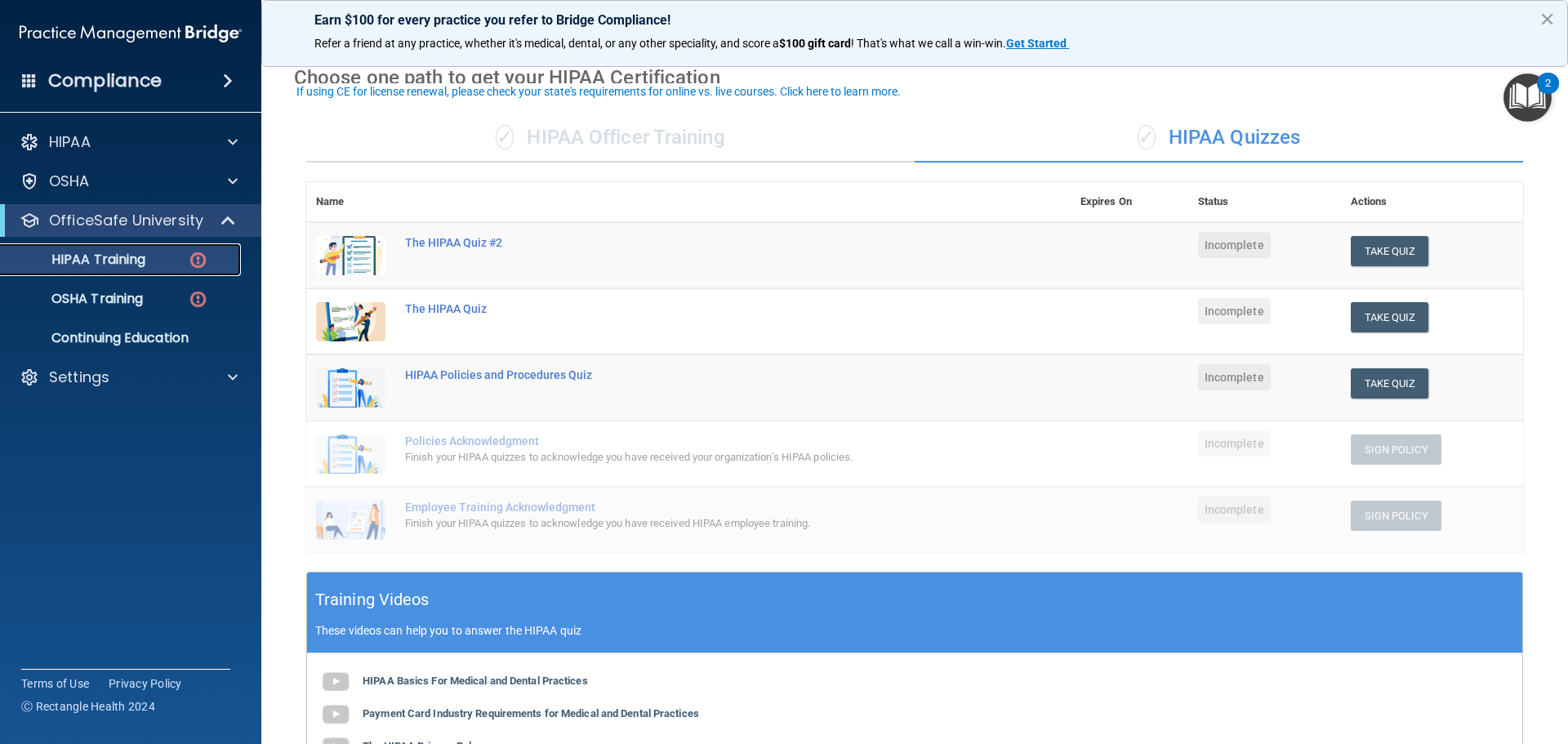
scroll to position [40, 0]
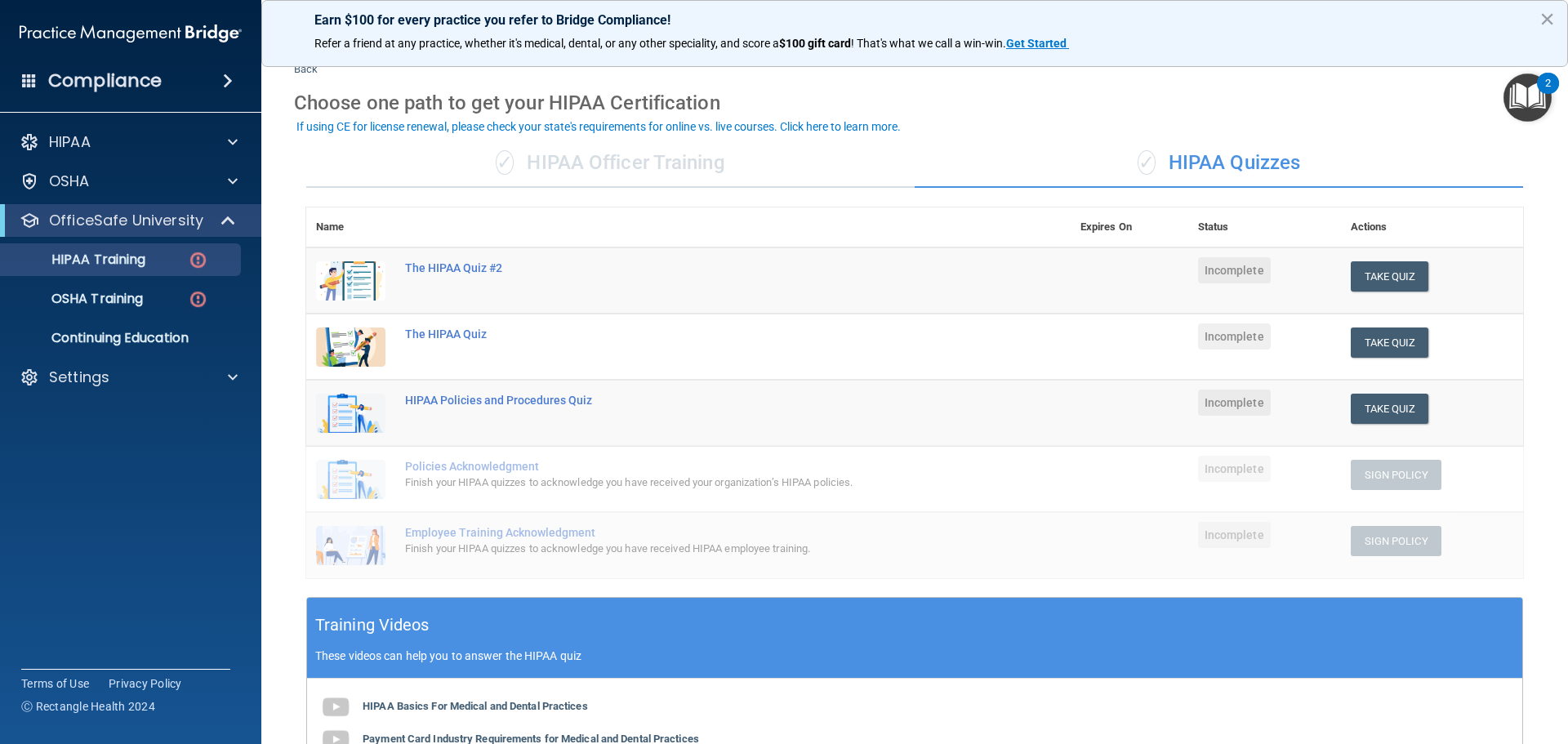
click at [599, 170] on div "✓ HIPAA Officer Training" at bounding box center [610, 163] width 608 height 49
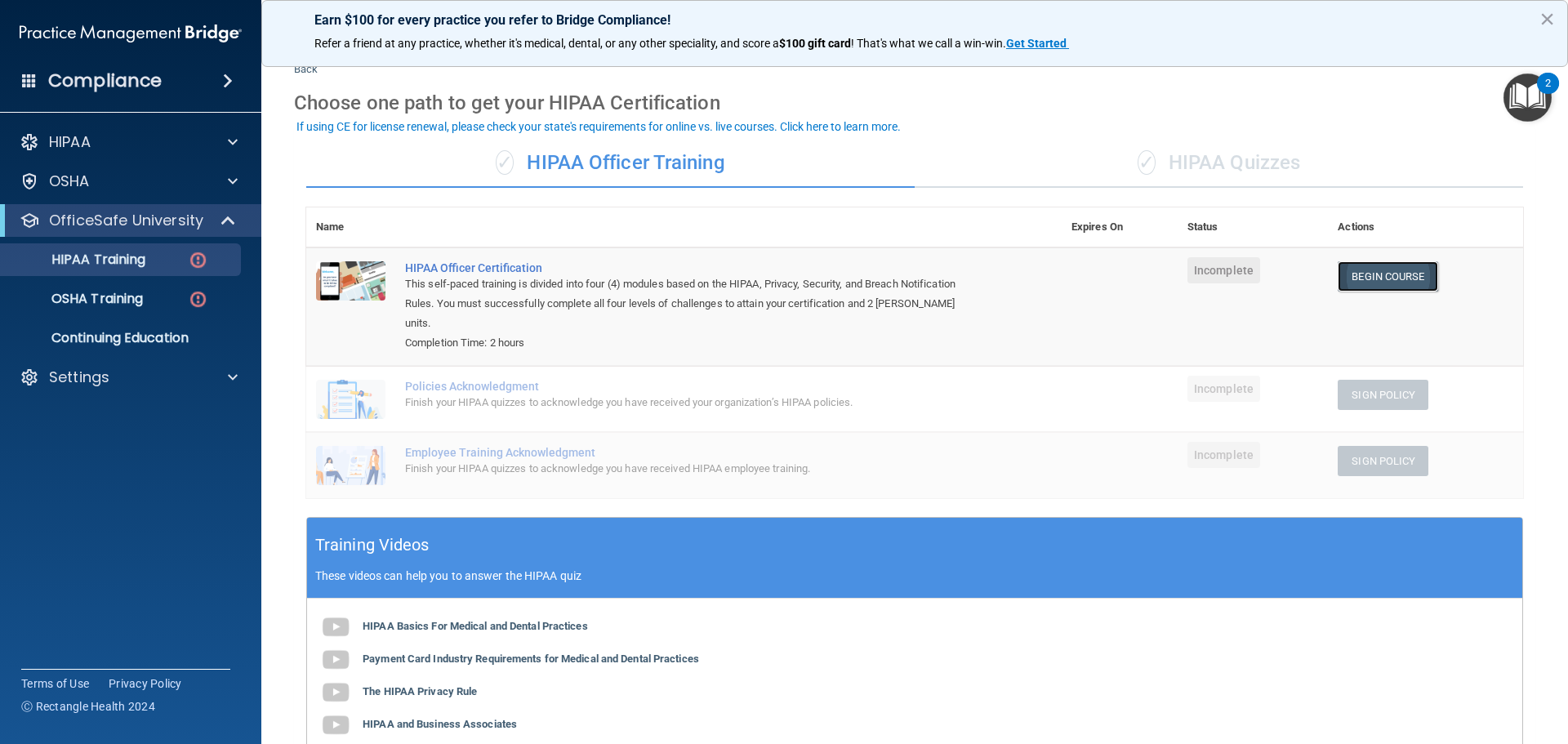
click at [1371, 281] on link "Begin Course" at bounding box center [1387, 276] width 100 height 30
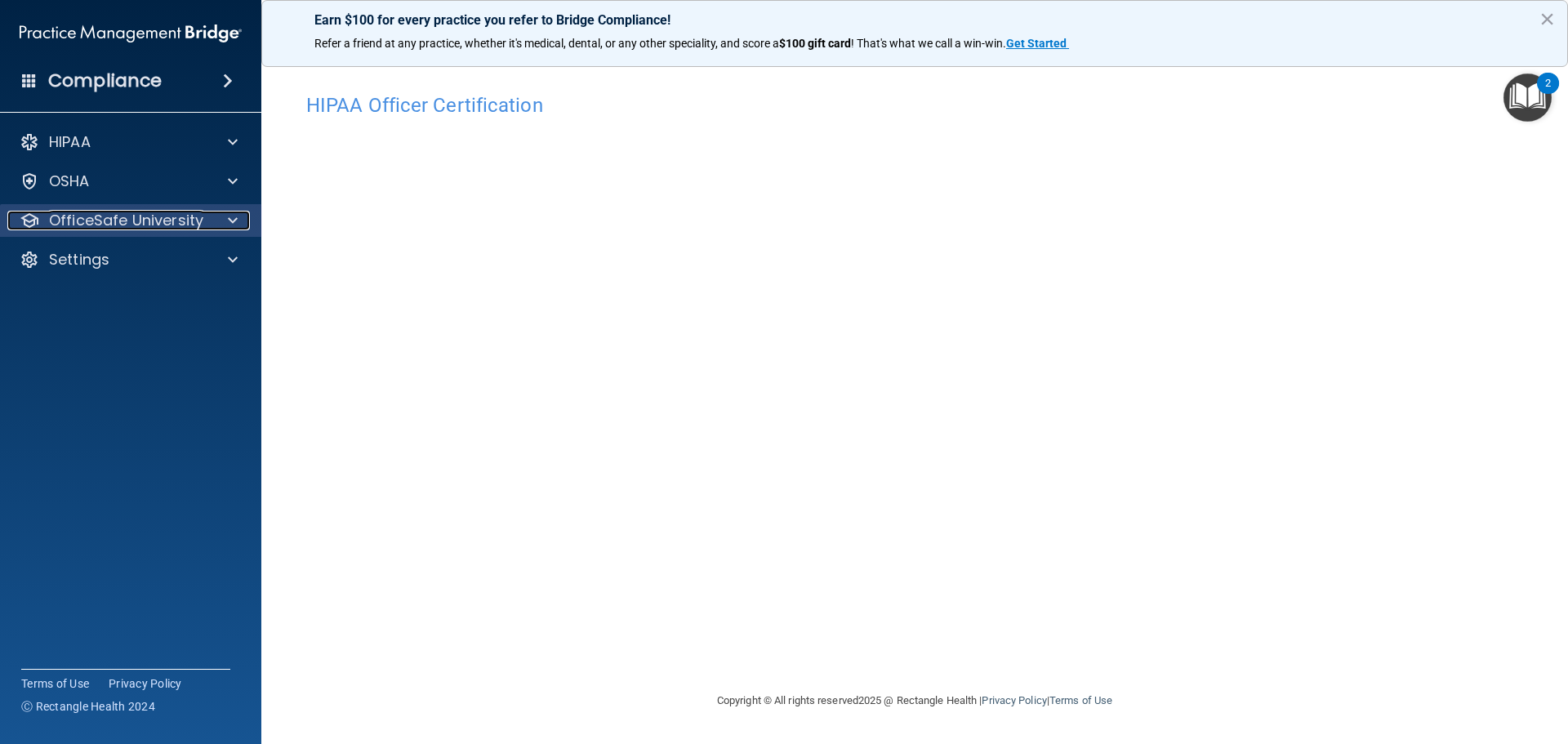
click at [223, 223] on div at bounding box center [230, 221] width 41 height 20
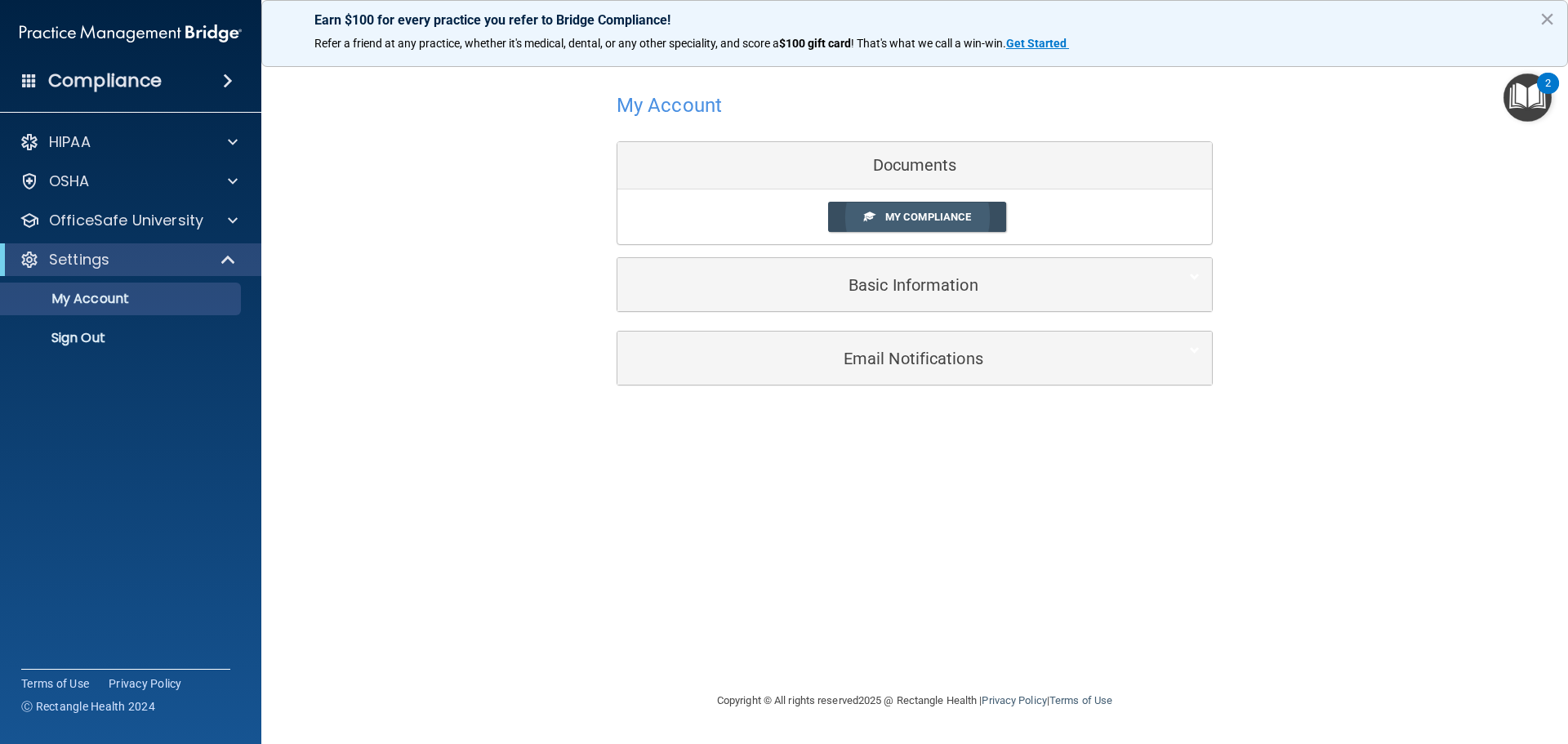
click at [908, 211] on span "My Compliance" at bounding box center [928, 217] width 86 height 13
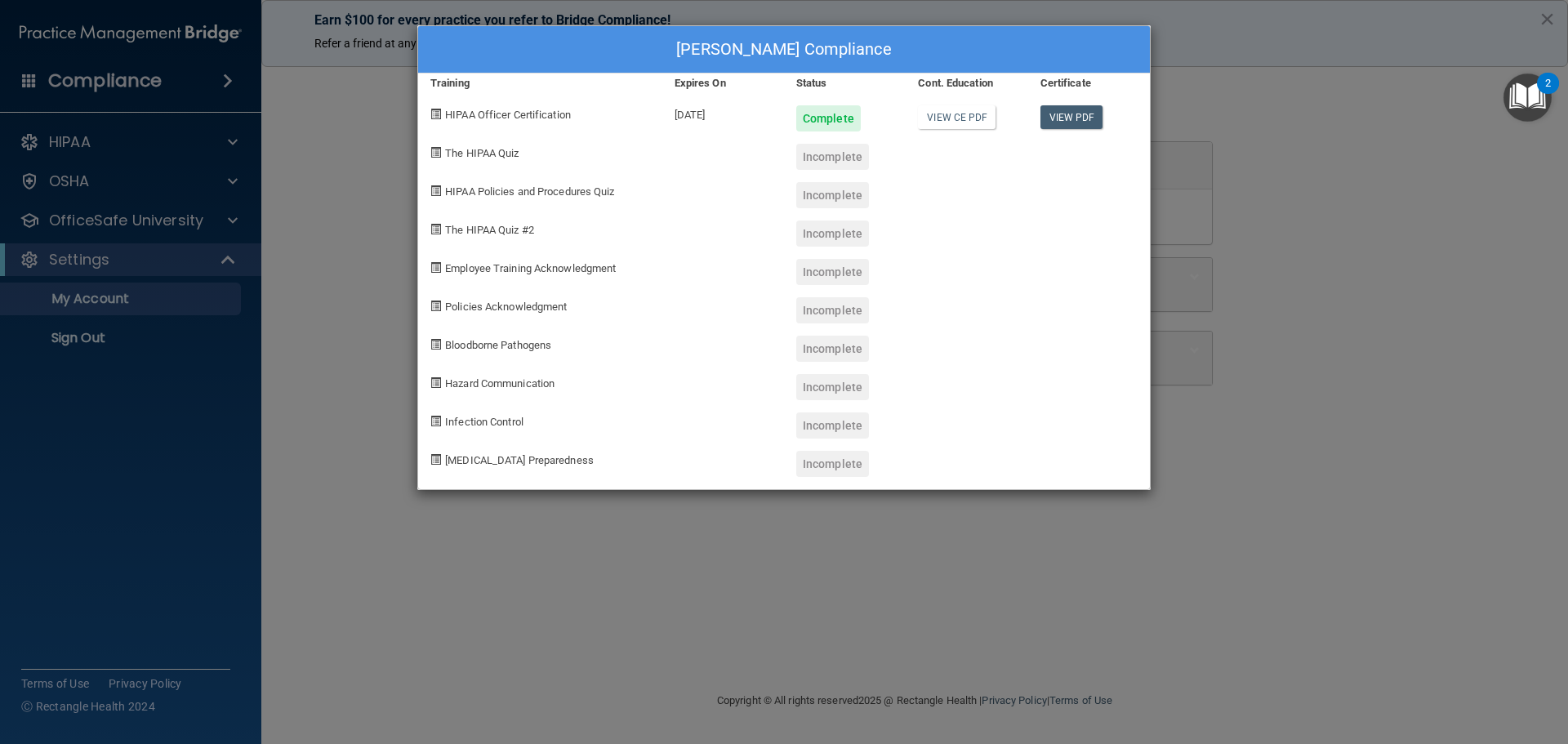
click at [750, 600] on div "Natalia Rodriguez's Compliance Training Expires On Status Cont. Education Certi…" at bounding box center [784, 372] width 1568 height 744
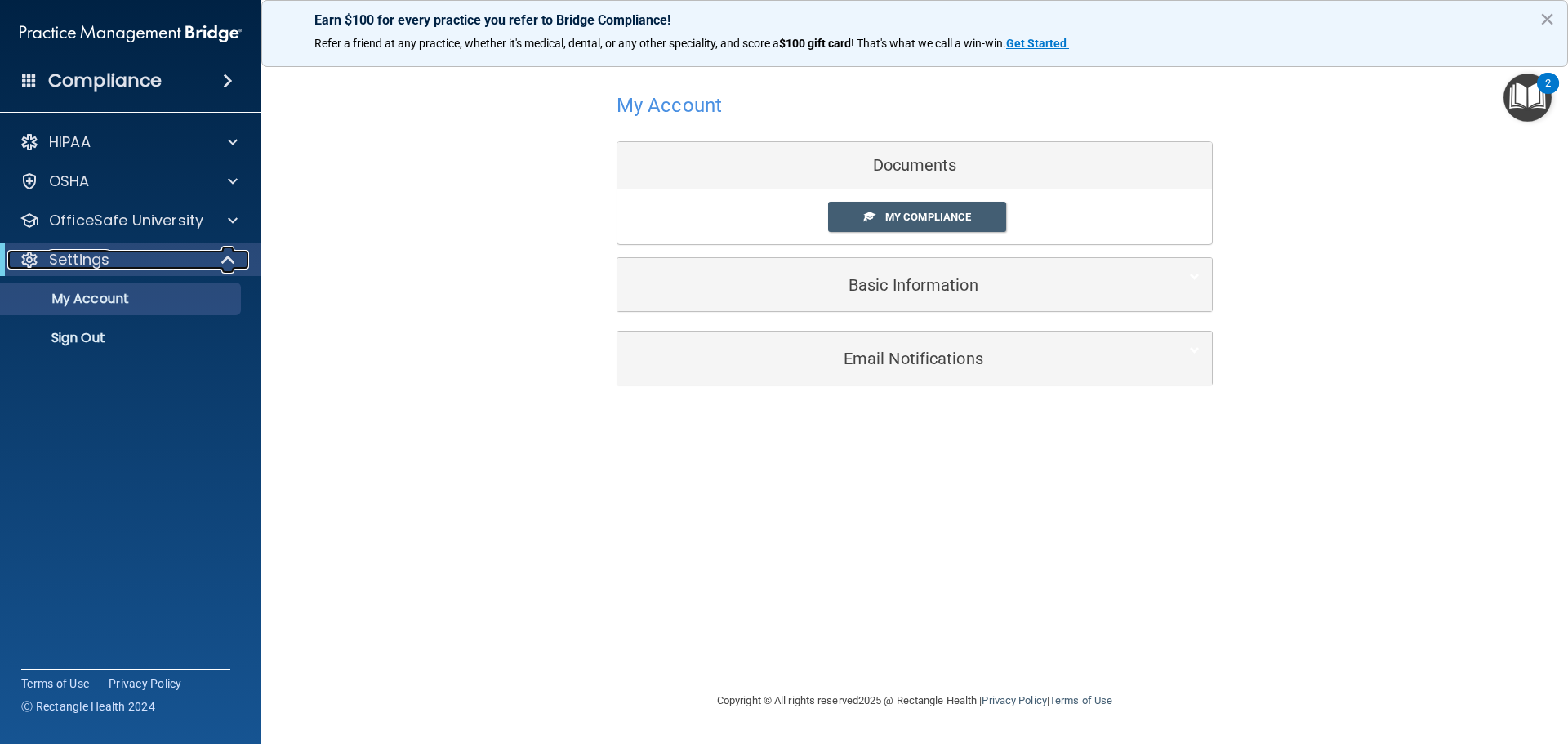
click at [180, 258] on div "Settings" at bounding box center [108, 260] width 202 height 20
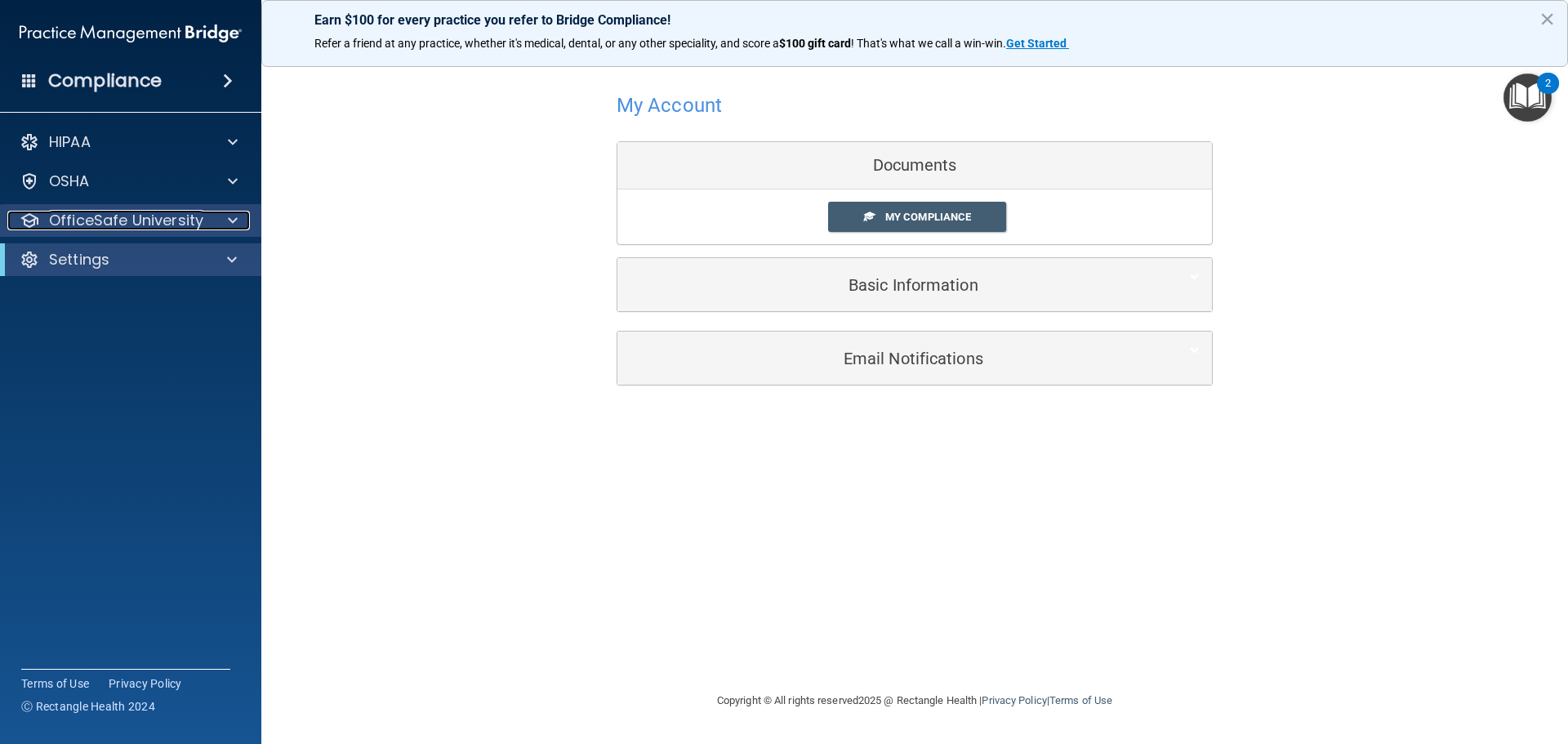
click at [190, 217] on p "OfficeSafe University" at bounding box center [126, 221] width 154 height 20
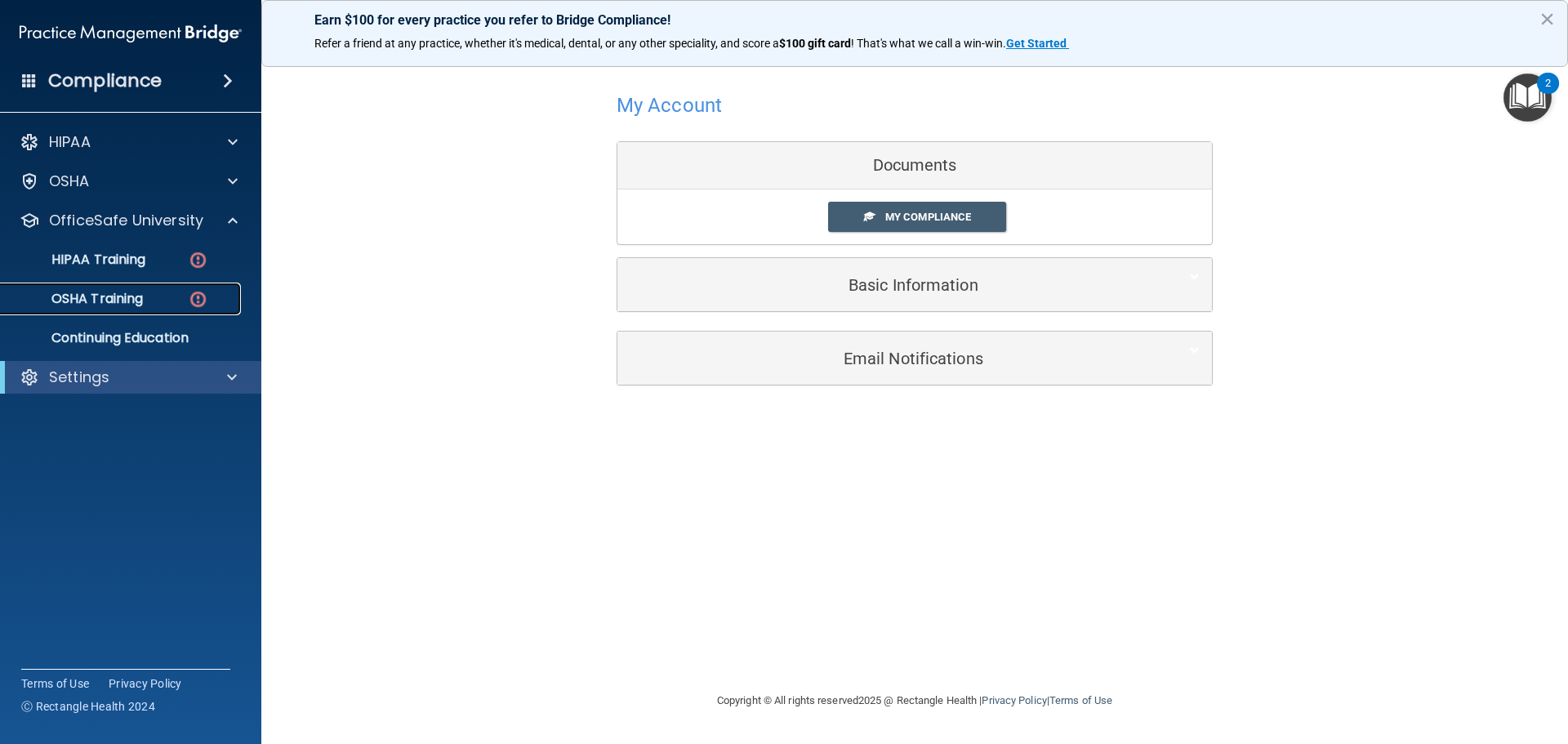
click at [192, 305] on img at bounding box center [197, 299] width 20 height 21
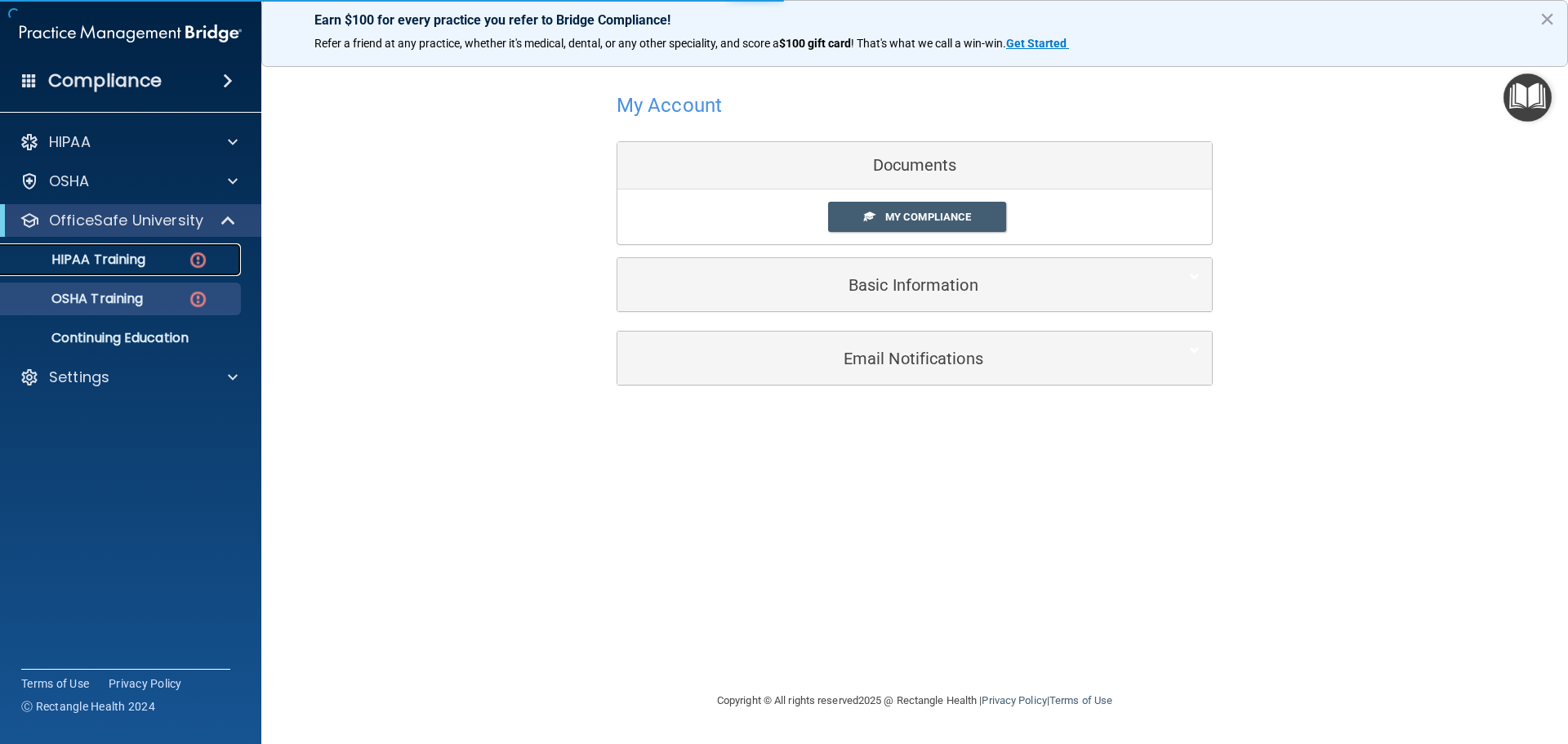
click at [181, 267] on div "HIPAA Training" at bounding box center [122, 260] width 222 height 17
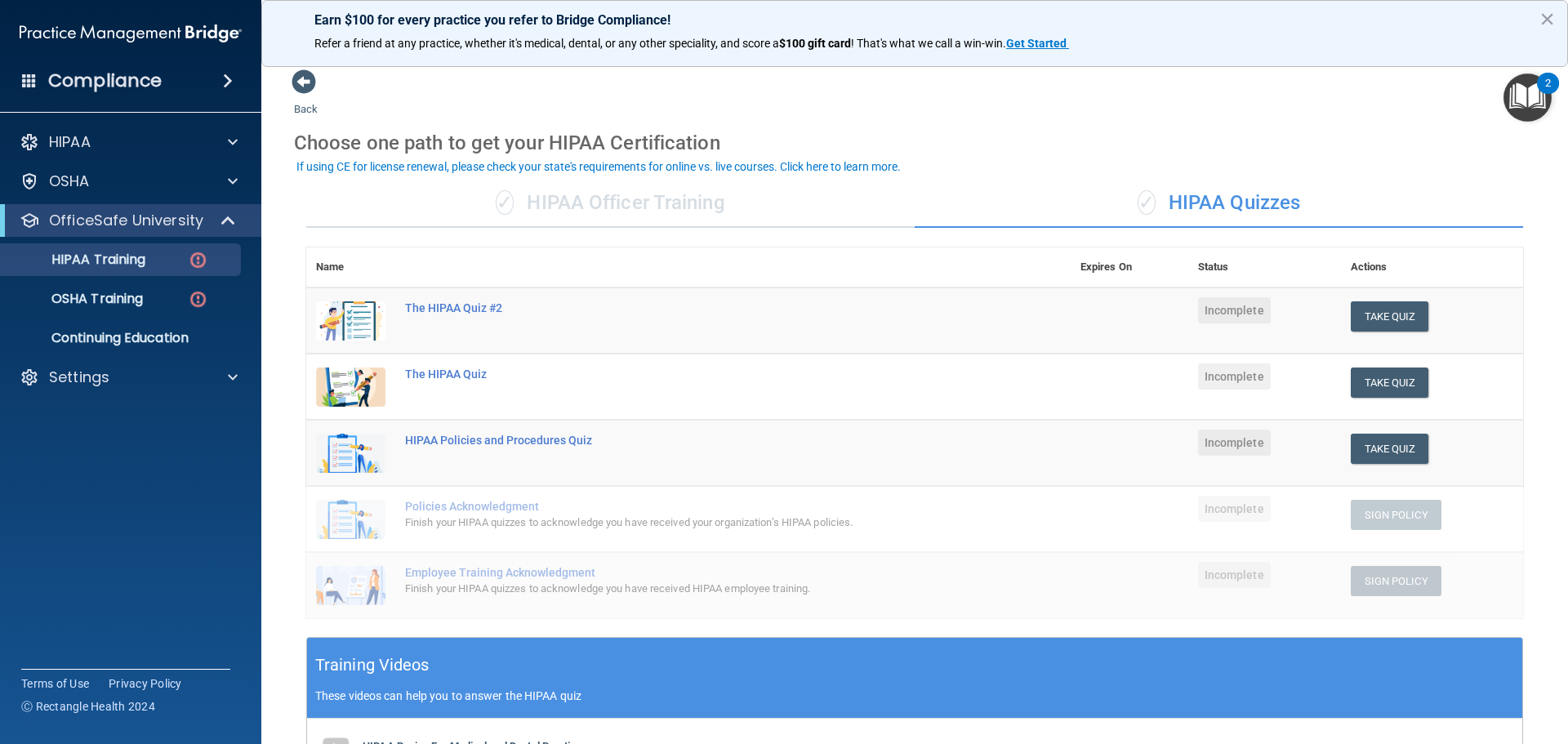
click at [558, 196] on div "✓ HIPAA Officer Training" at bounding box center [610, 203] width 608 height 49
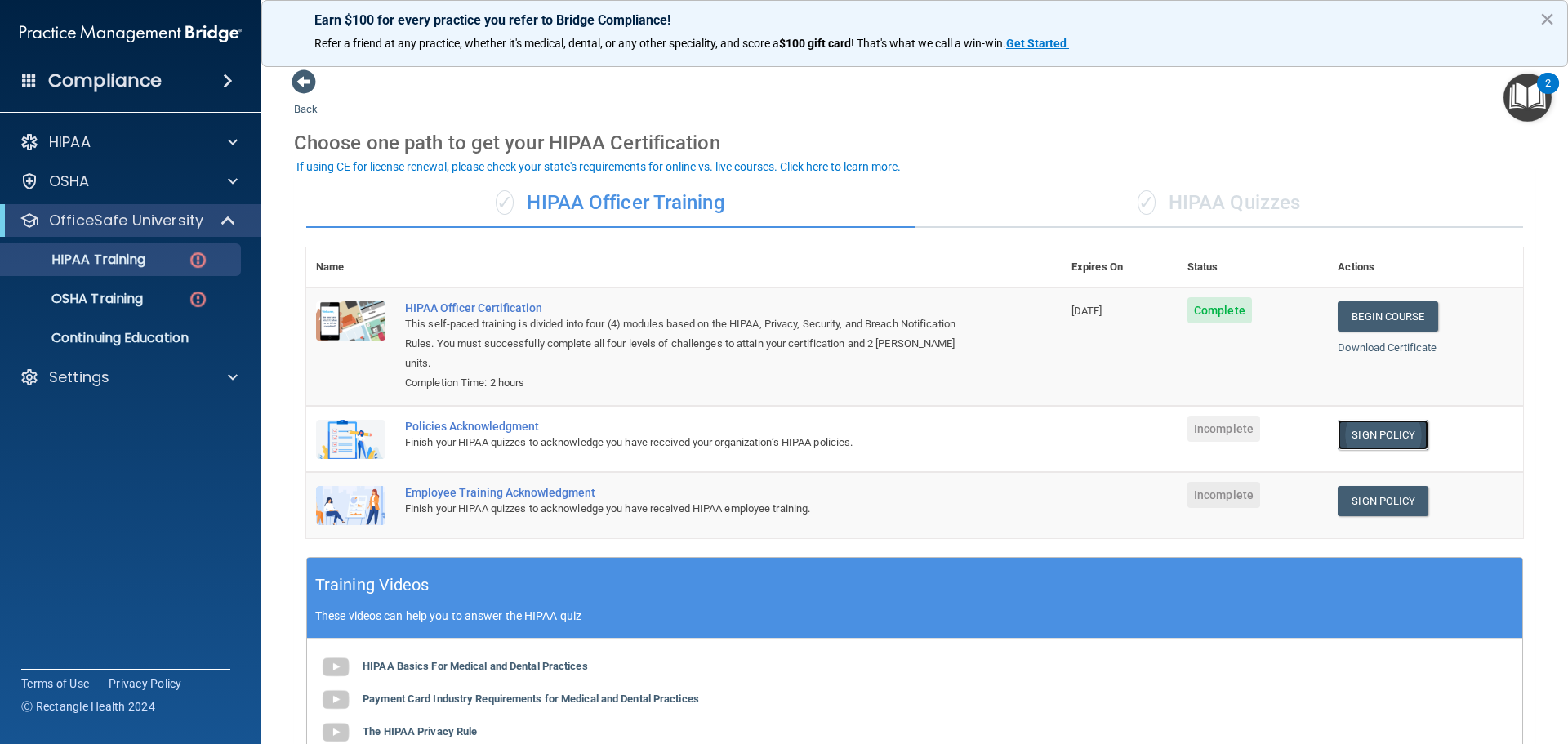
click at [1378, 428] on link "Sign Policy" at bounding box center [1383, 434] width 91 height 30
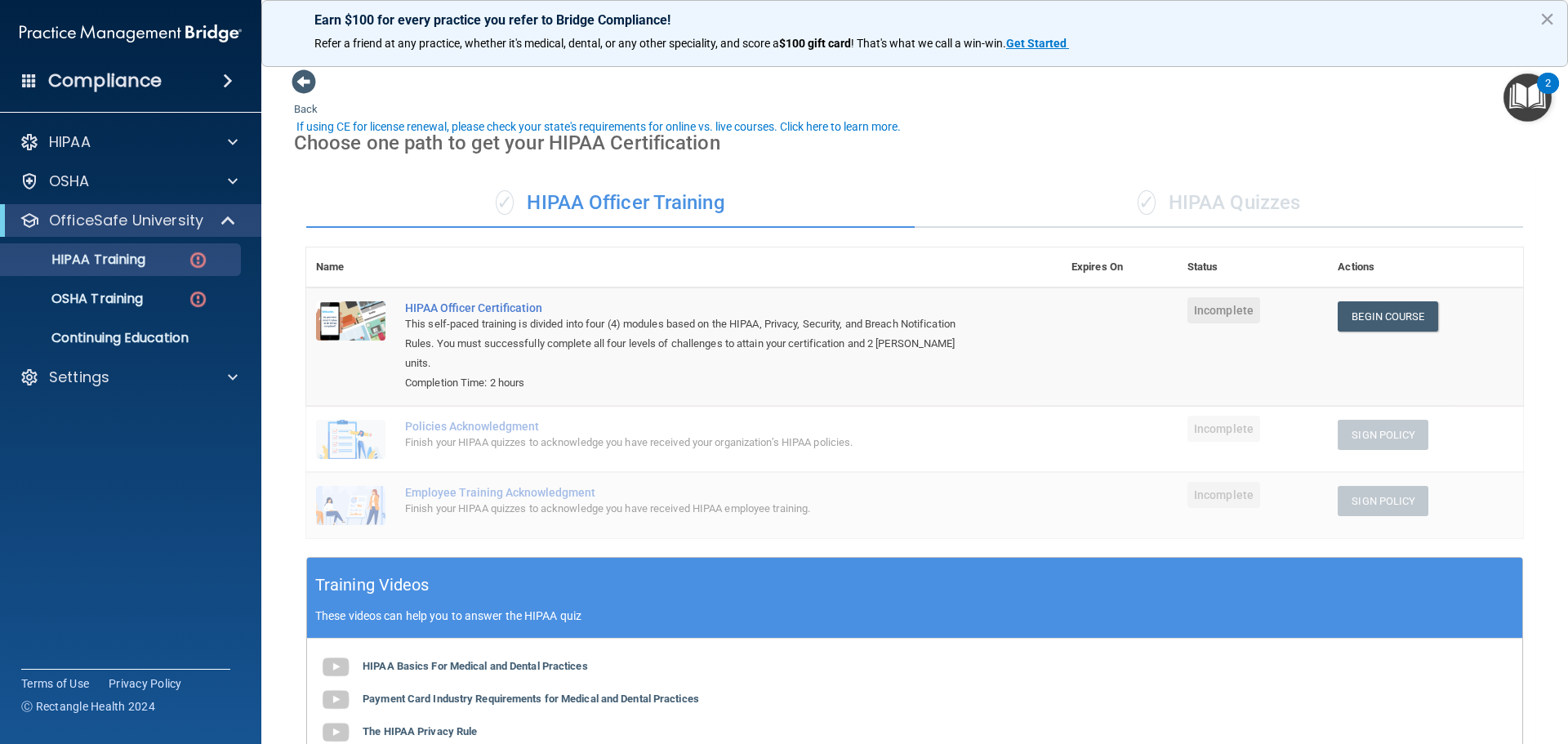
scroll to position [40, 0]
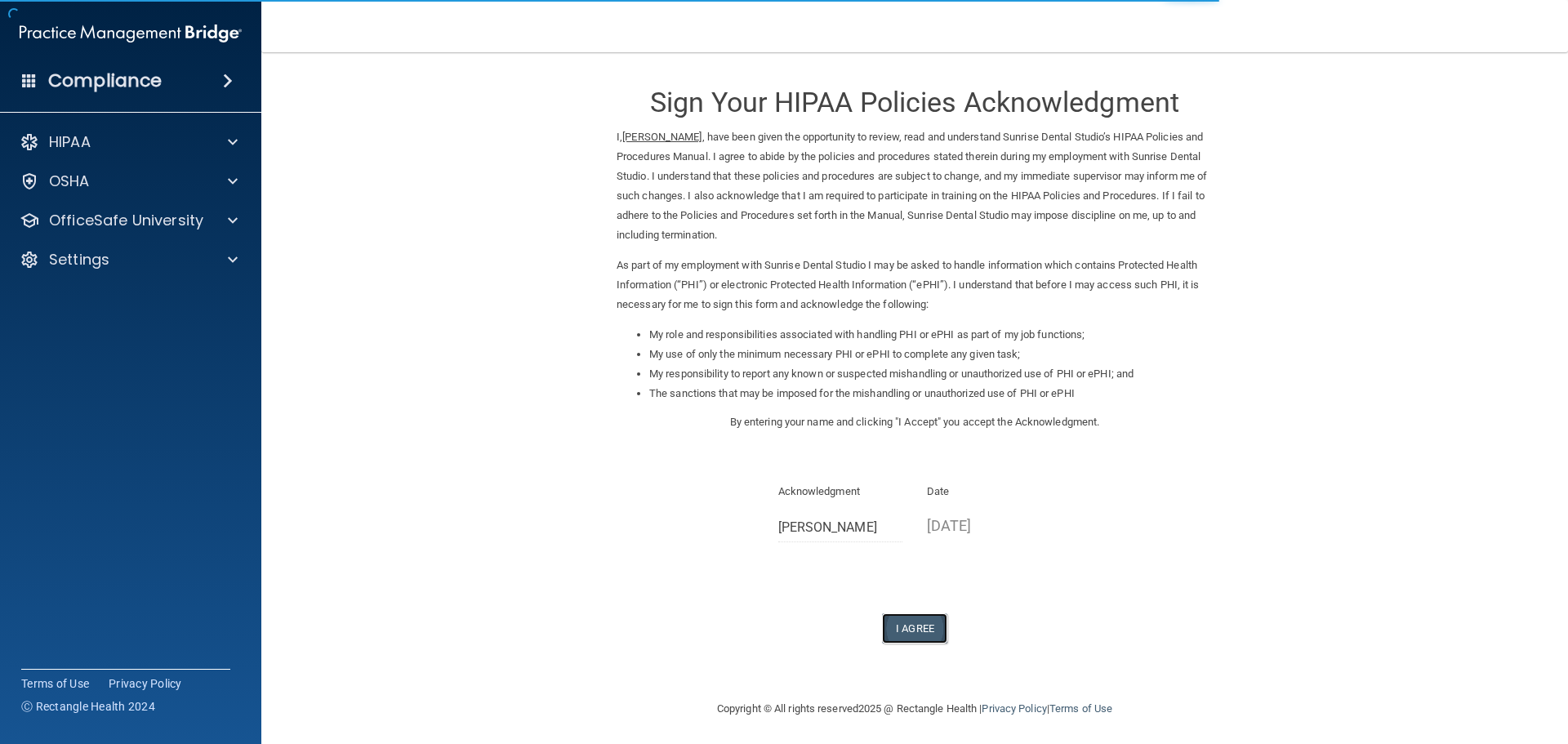
click at [907, 628] on button "I Agree" at bounding box center [914, 628] width 65 height 30
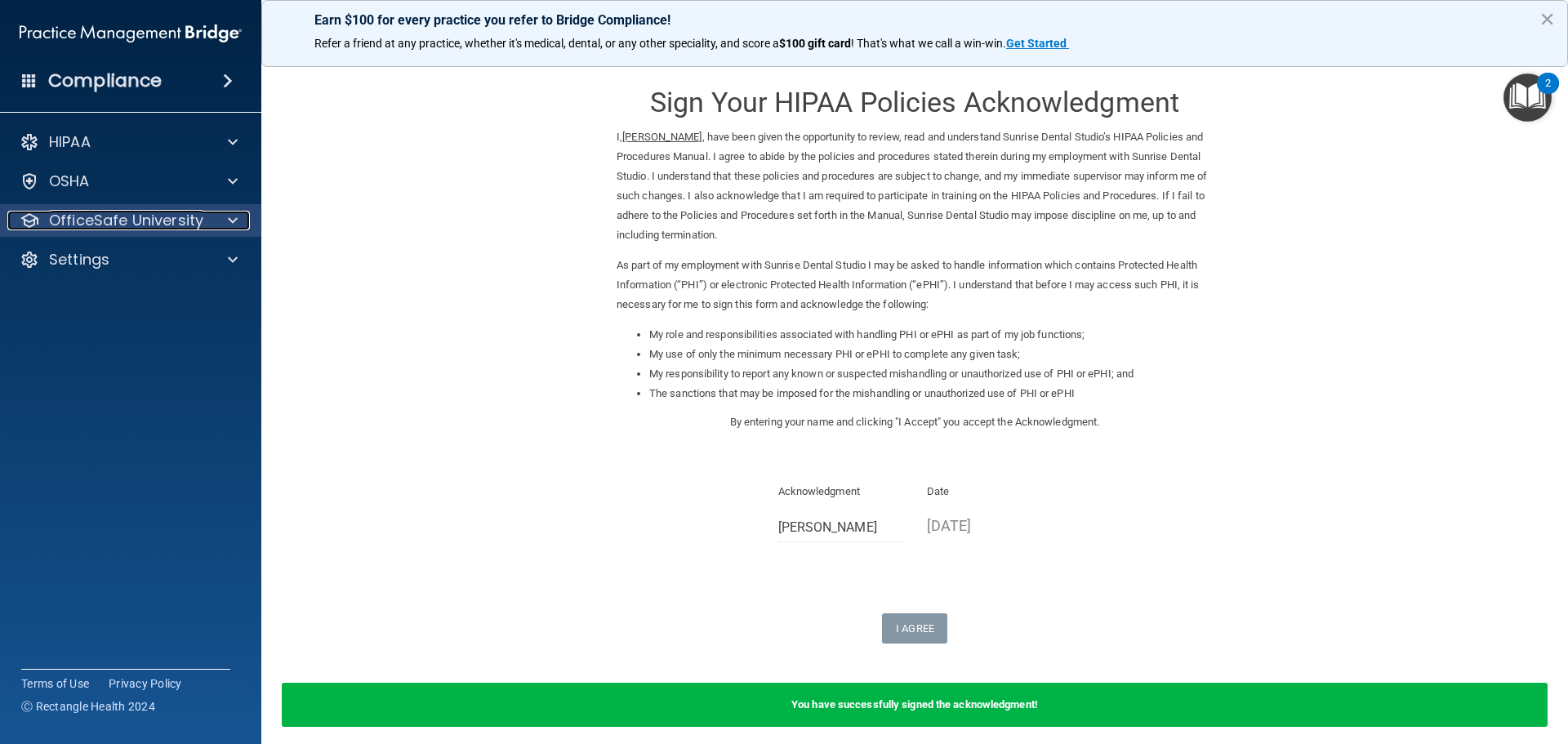
click at [204, 229] on div "OfficeSafe University" at bounding box center [109, 221] width 203 height 20
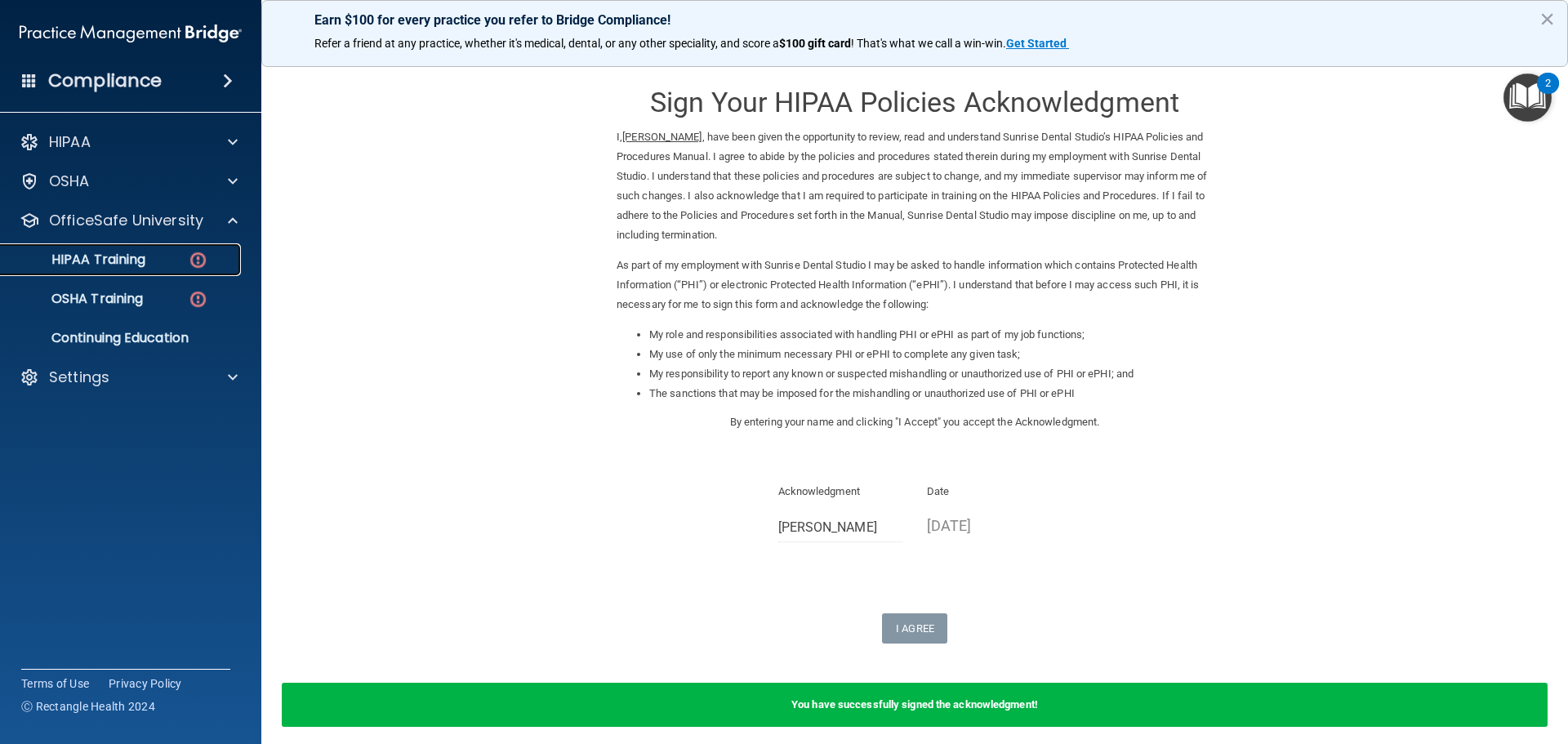
click at [145, 262] on p "HIPAA Training" at bounding box center [78, 260] width 135 height 17
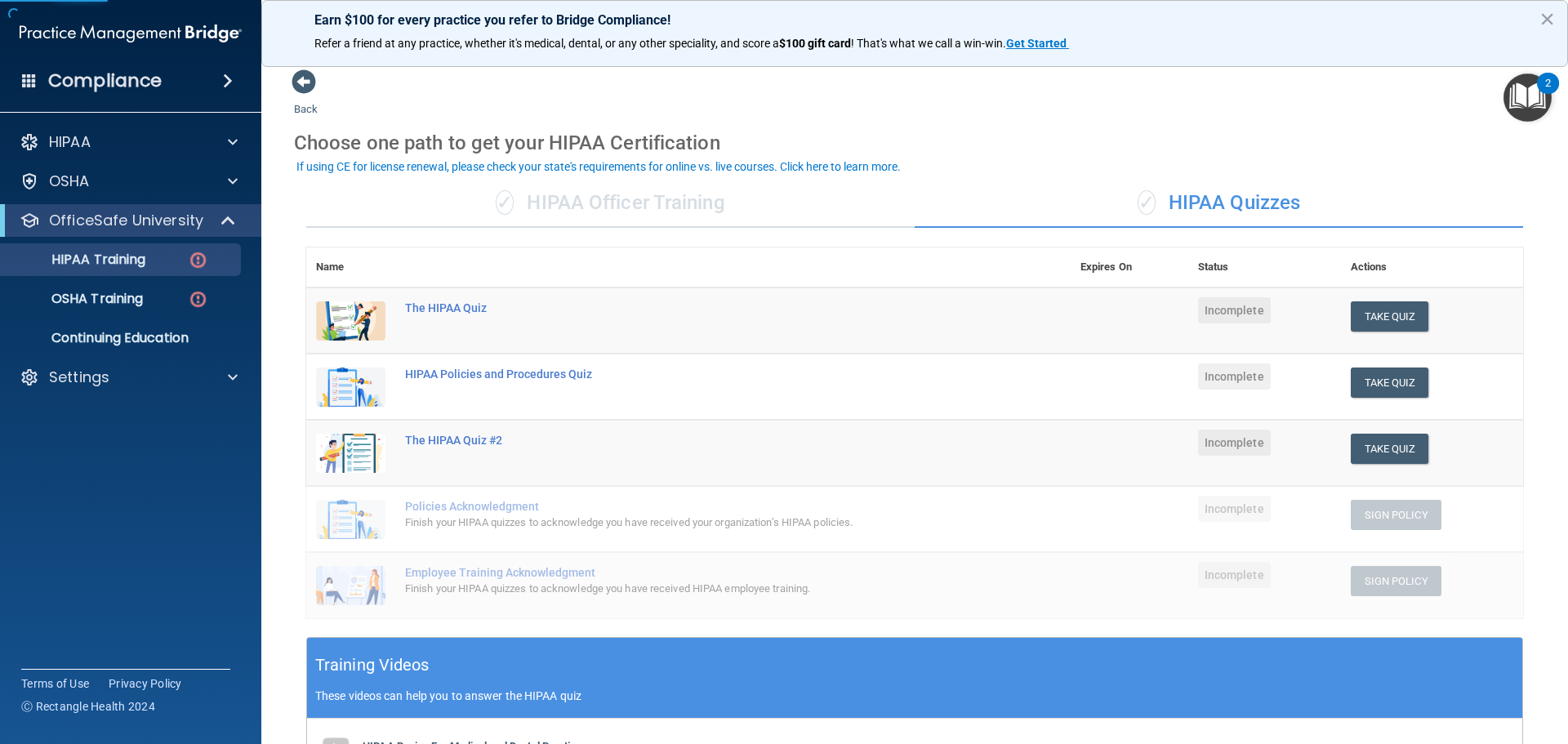
click at [559, 214] on div "✓ HIPAA Officer Training" at bounding box center [610, 203] width 608 height 49
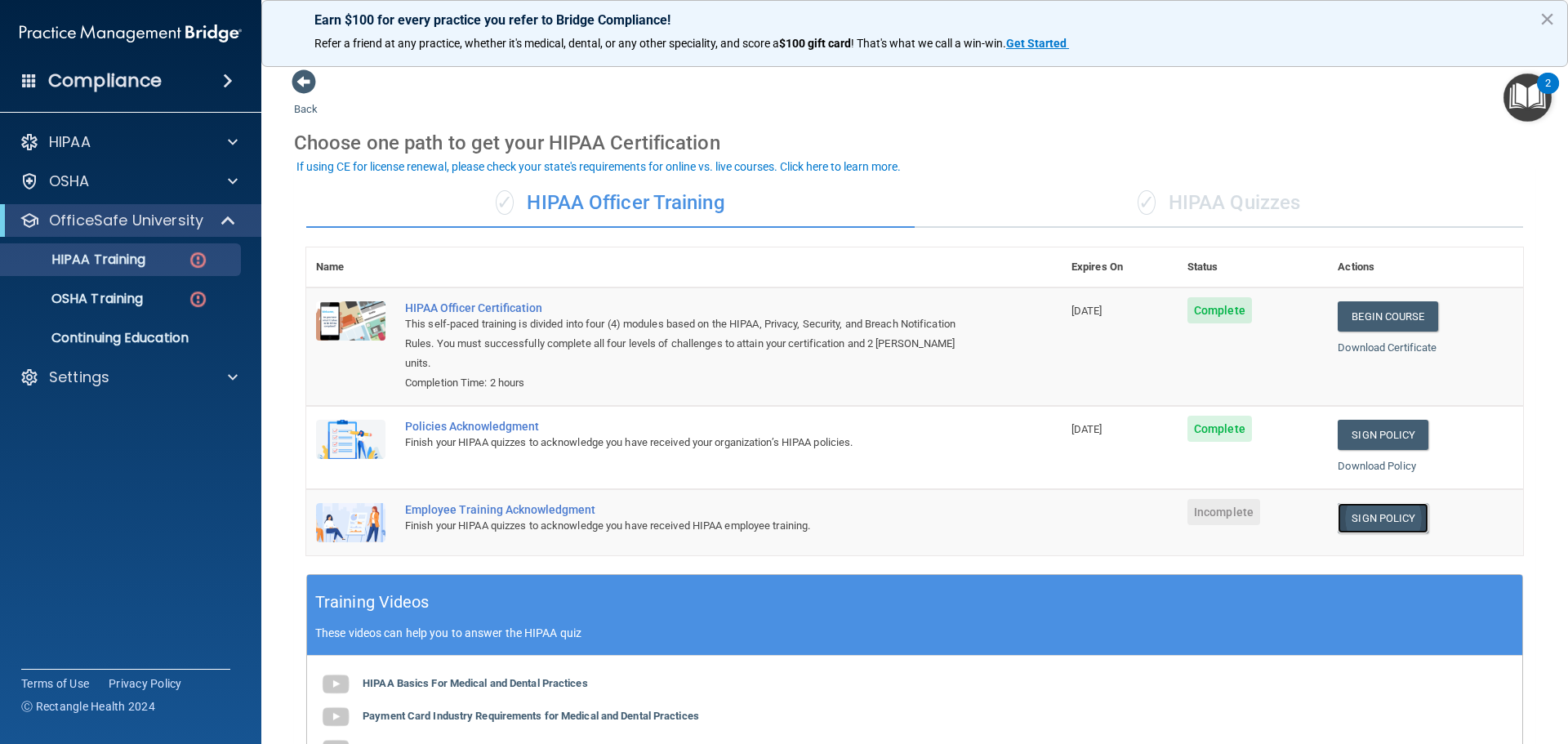
click at [1354, 503] on link "Sign Policy" at bounding box center [1383, 517] width 91 height 30
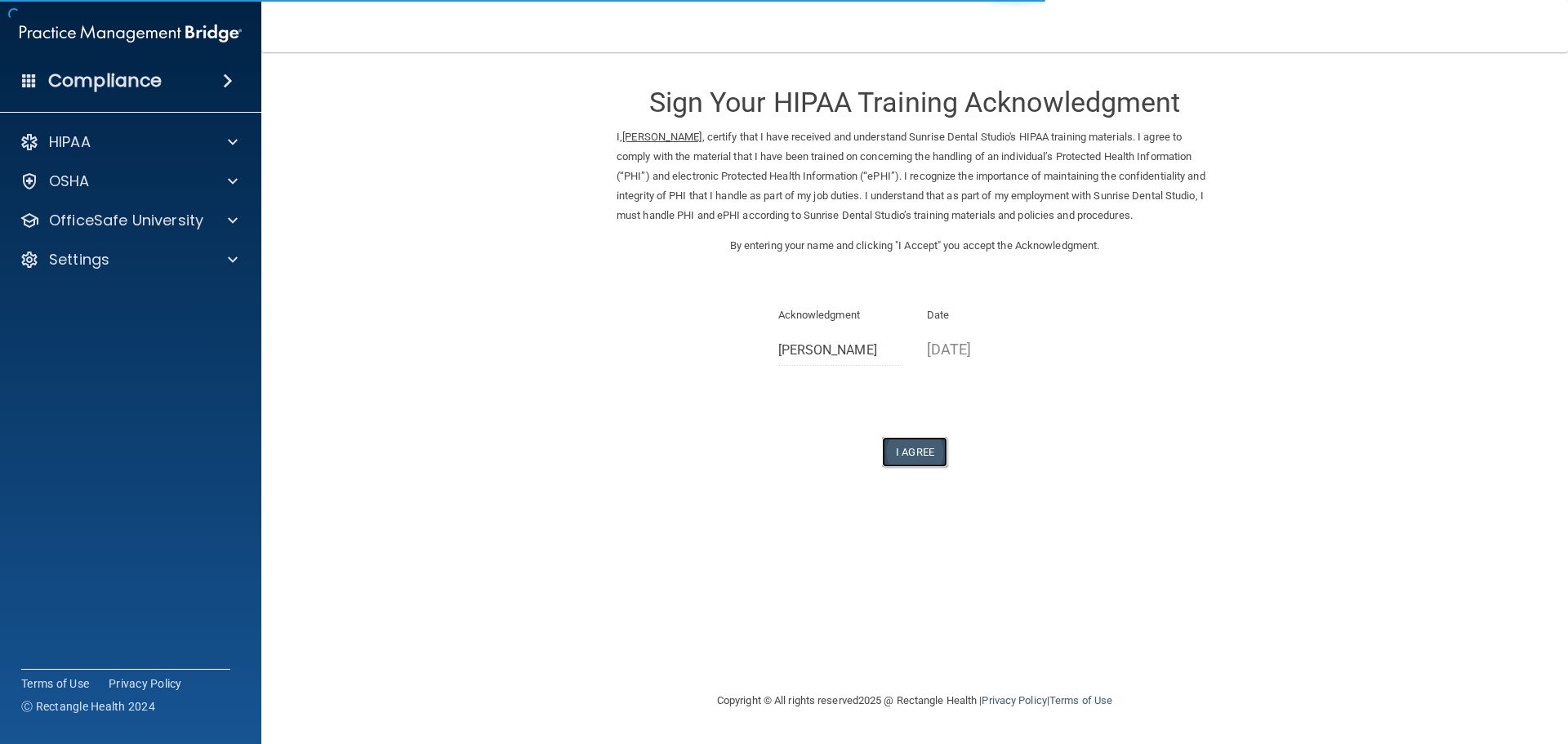
click at [927, 438] on button "I Agree" at bounding box center [914, 452] width 65 height 30
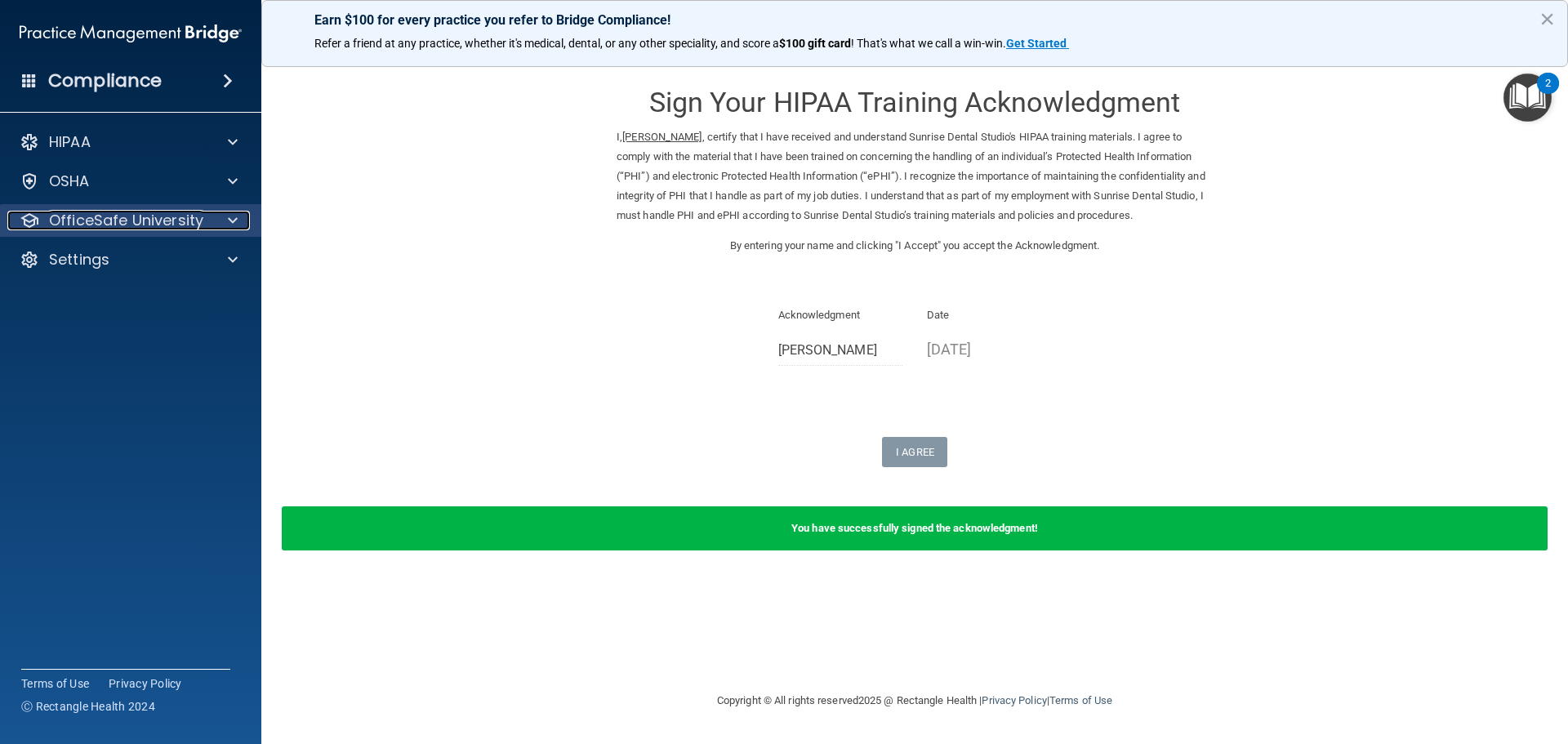
click at [179, 224] on p "OfficeSafe University" at bounding box center [126, 221] width 154 height 20
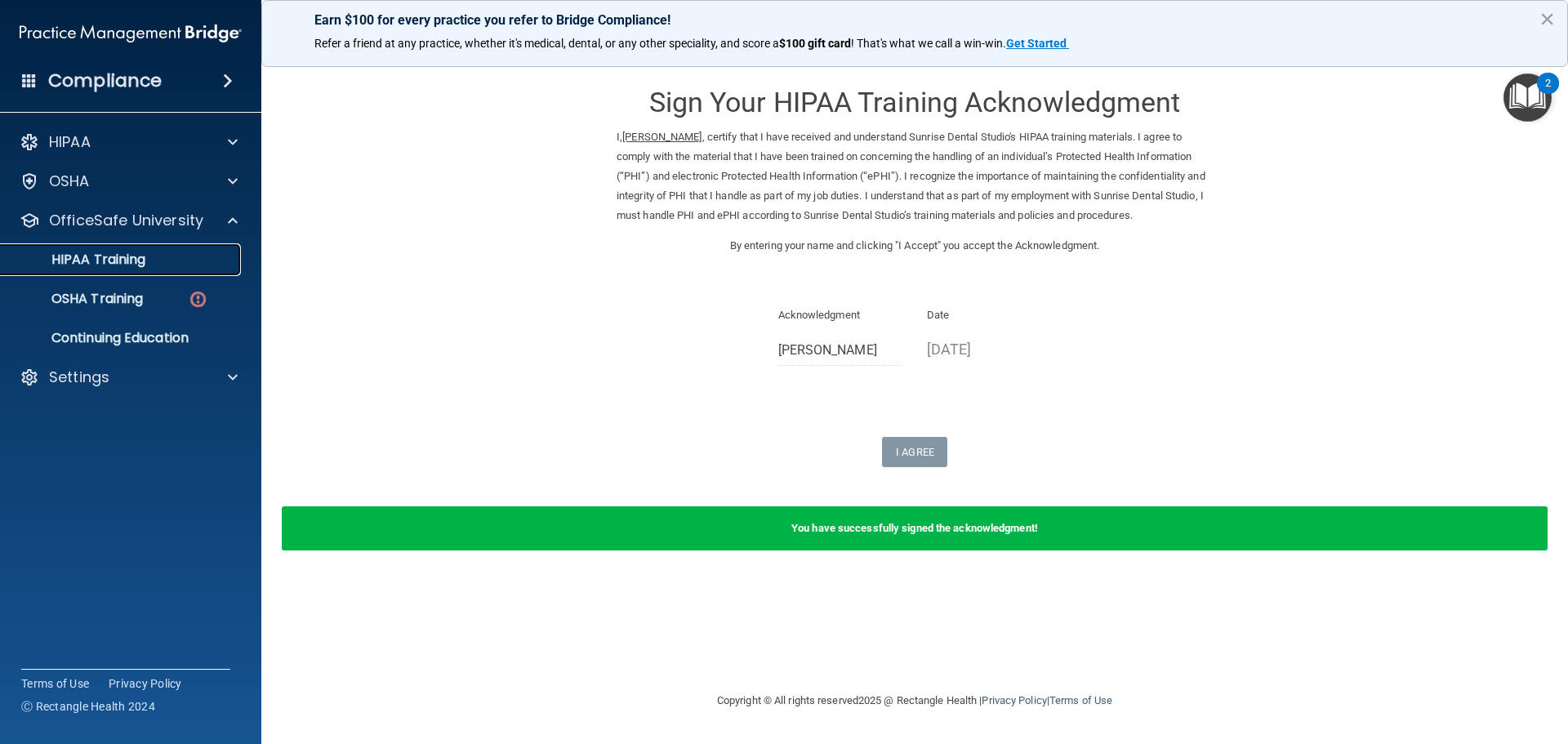
click at [149, 270] on link "HIPAA Training" at bounding box center [112, 259] width 258 height 32
